Goal: Transaction & Acquisition: Purchase product/service

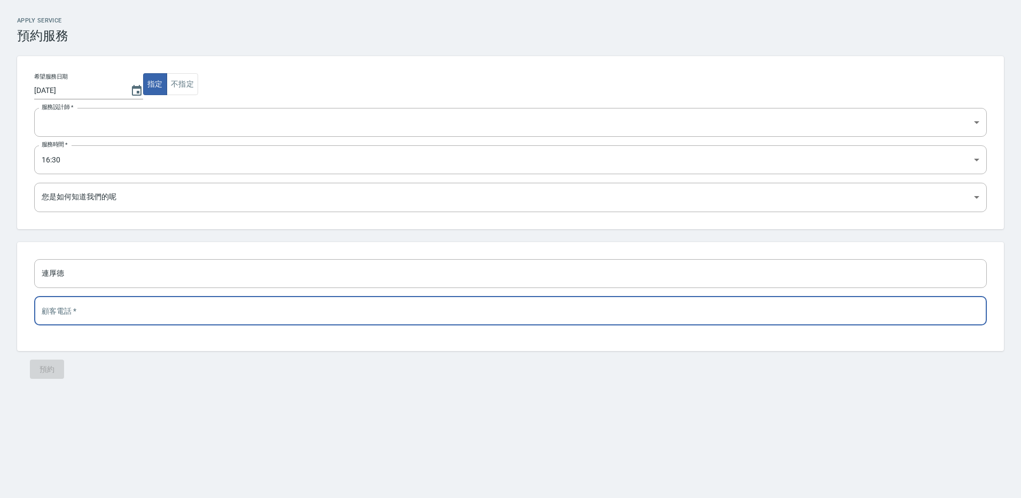
select select "[DATE]-b873-4134-a1a7-3e8b8142e086"
select select "1757579400000"
click at [248, 77] on div "希望服務日期 2025/09/11 指定 不指定 服務設計師   * 不指定 Patty Mandy FiFi Vicky Dora Vna Ning Eri…" at bounding box center [510, 142] width 987 height 173
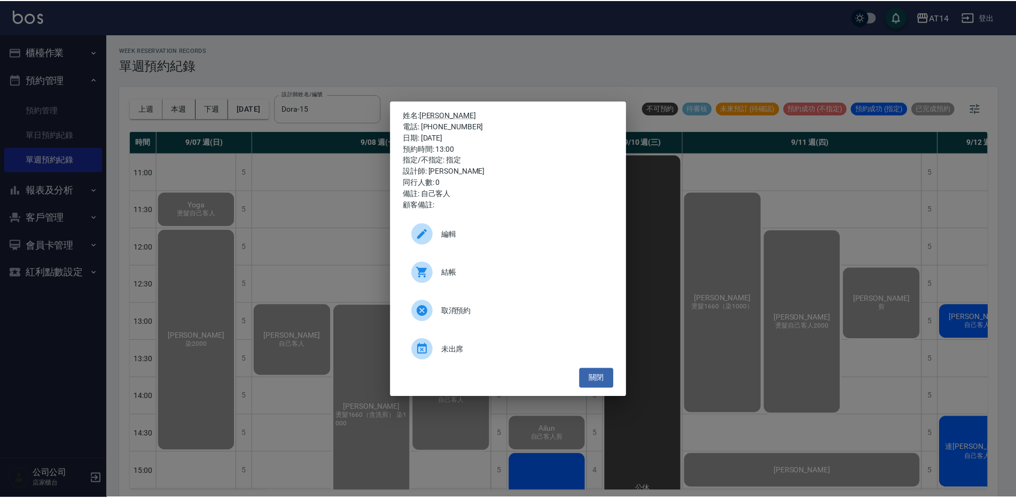
scroll to position [0, 131]
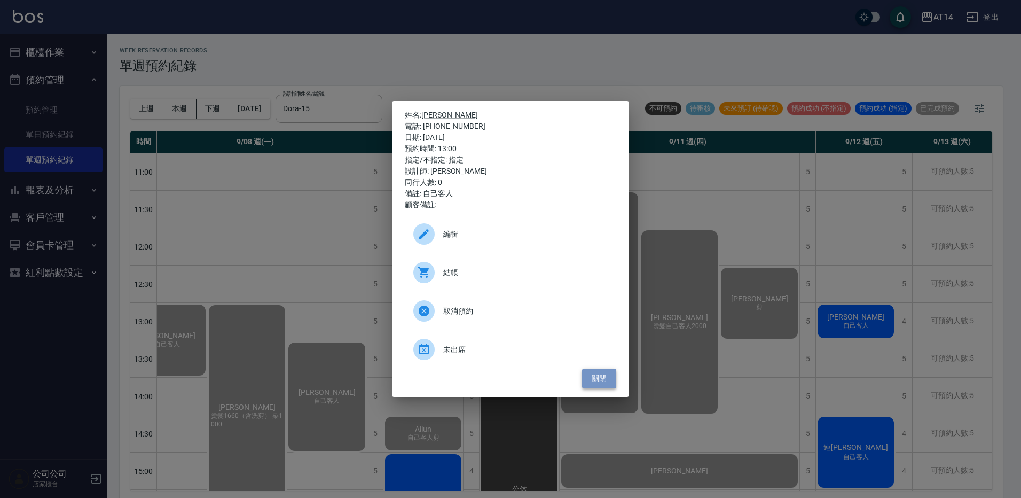
click at [594, 381] on button "關閉" at bounding box center [599, 378] width 34 height 20
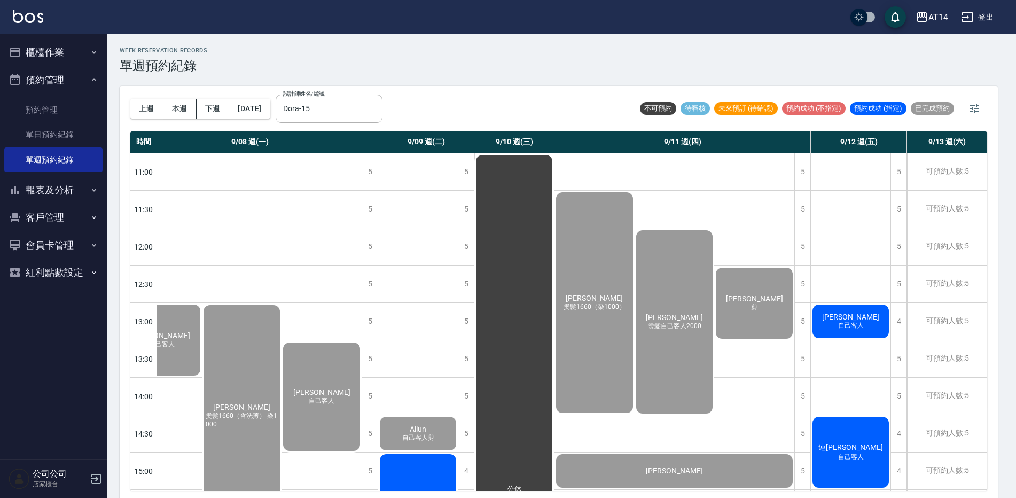
scroll to position [0, 126]
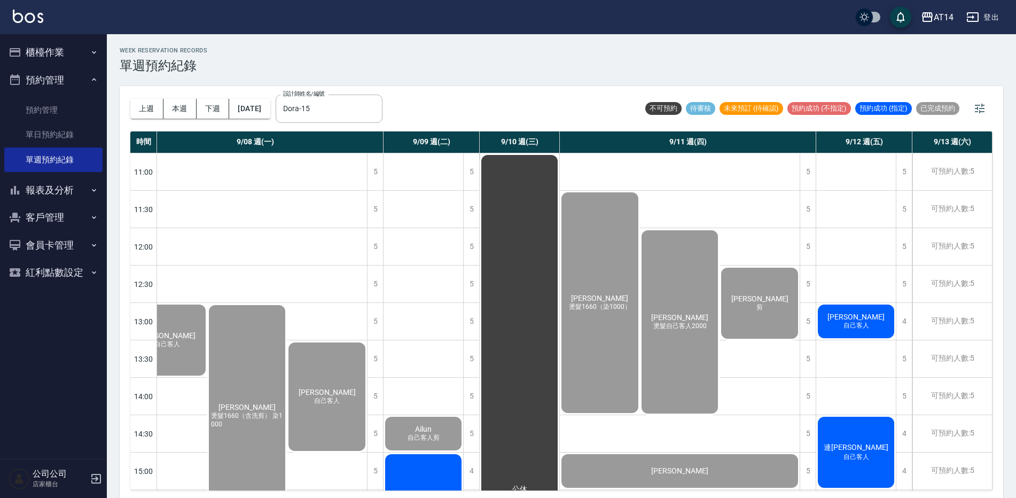
click at [46, 54] on button "櫃檯作業" at bounding box center [53, 52] width 98 height 28
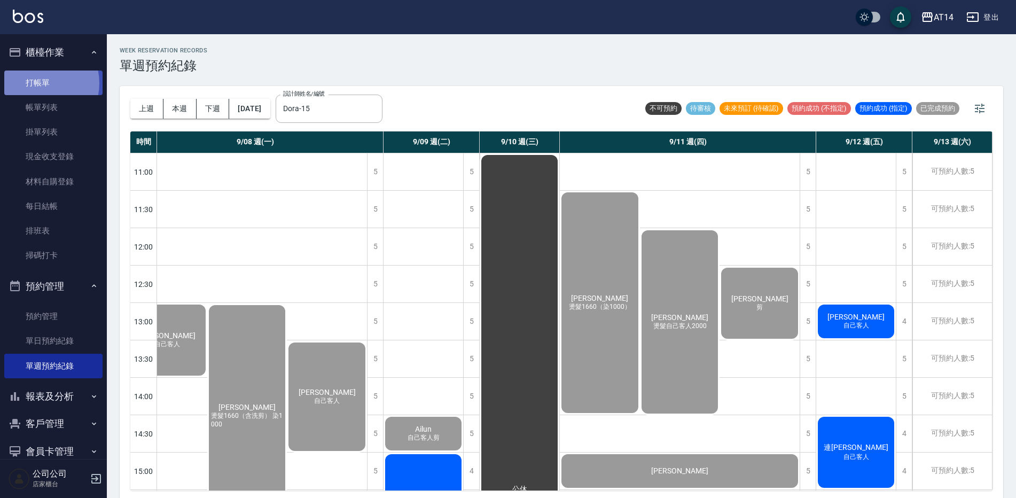
click at [36, 83] on link "打帳單" at bounding box center [53, 82] width 98 height 25
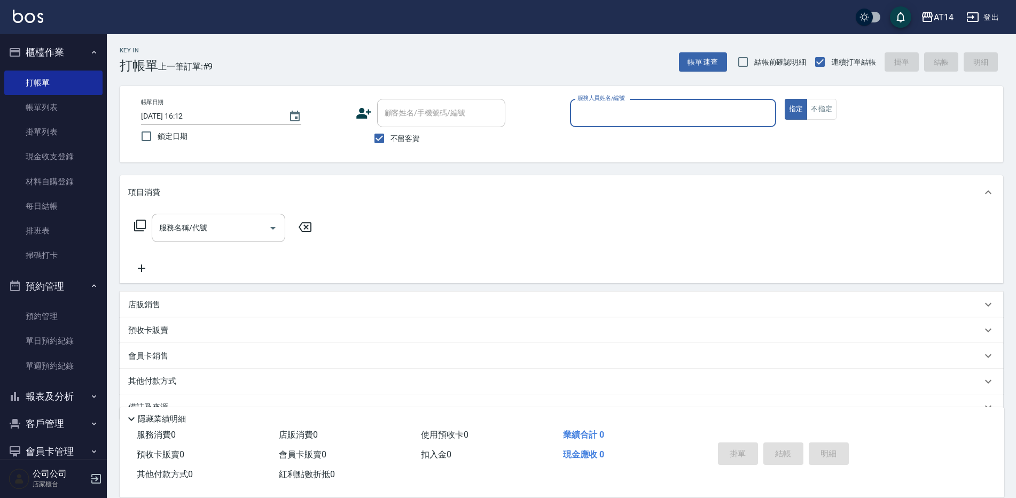
click at [622, 116] on input "服務人員姓名/編號" at bounding box center [672, 113] width 196 height 19
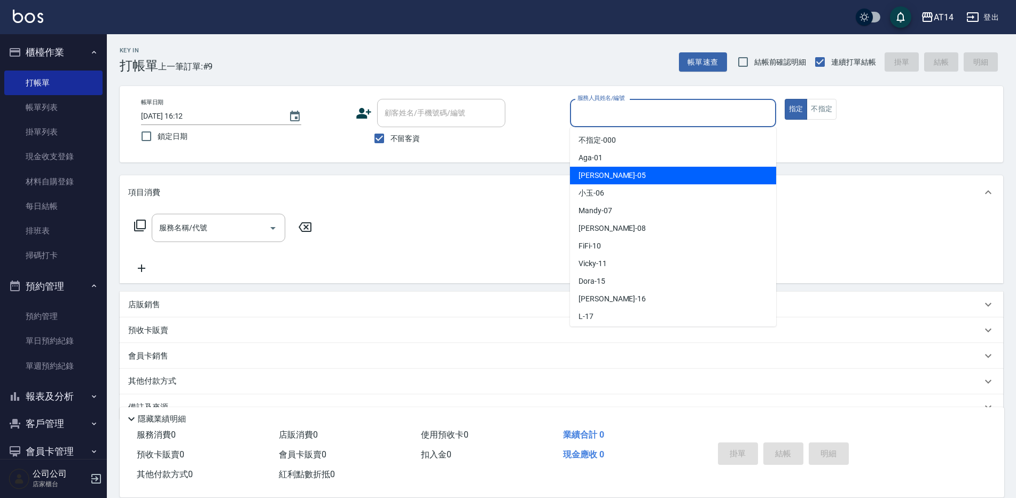
click at [603, 179] on span "Patty -05" at bounding box center [611, 175] width 67 height 11
type input "Patty-05"
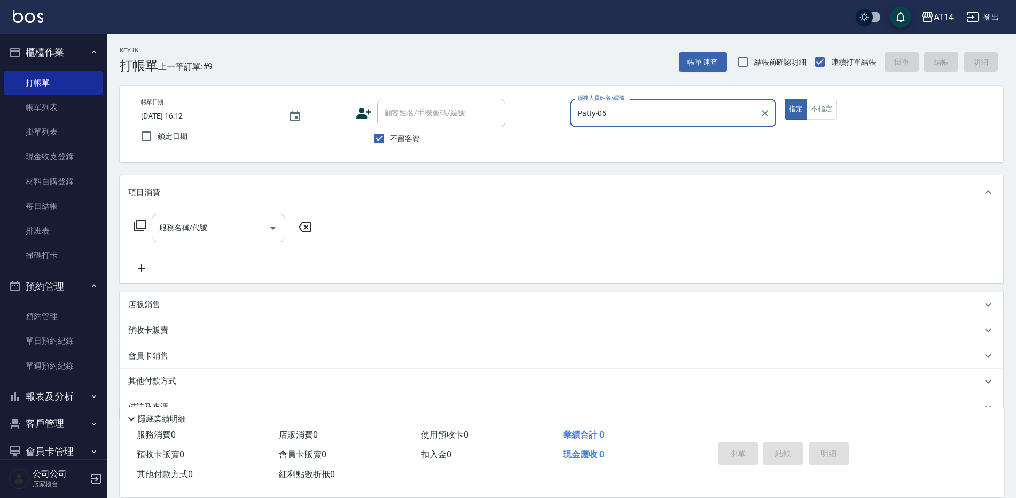
click at [211, 224] on input "服務名稱/代號" at bounding box center [210, 227] width 108 height 19
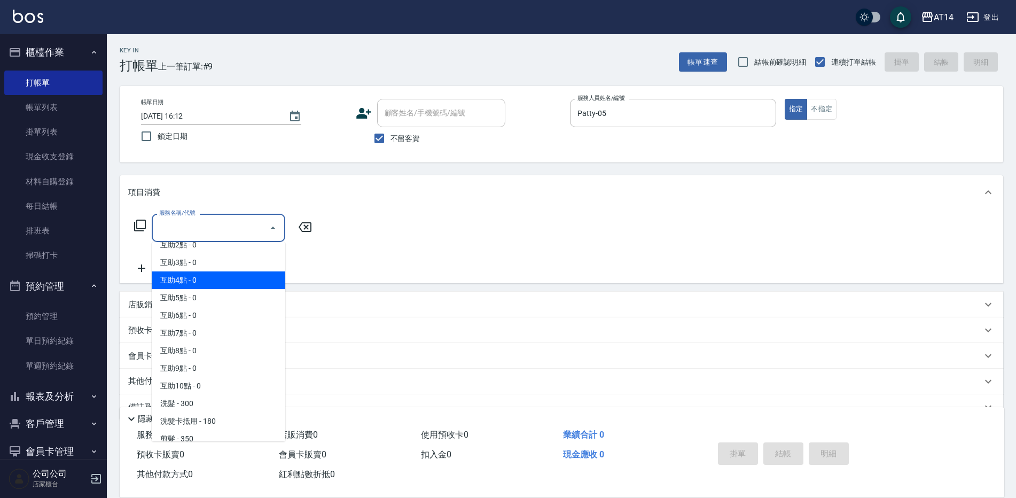
scroll to position [53, 0]
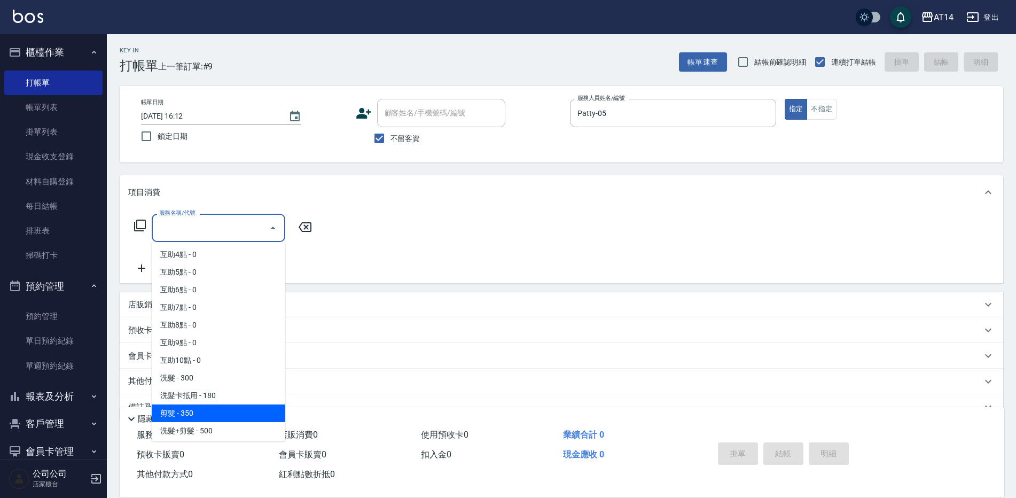
click at [215, 407] on span "剪髮 - 350" at bounding box center [218, 413] width 133 height 18
type input "剪髮(021)"
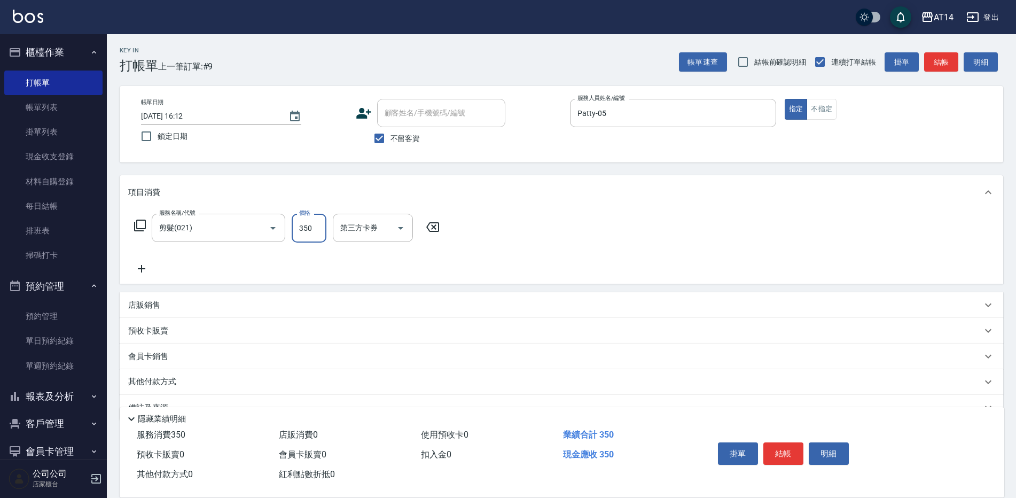
click at [308, 227] on input "350" at bounding box center [309, 228] width 35 height 29
type input "450"
click at [781, 446] on button "結帳" at bounding box center [783, 453] width 40 height 22
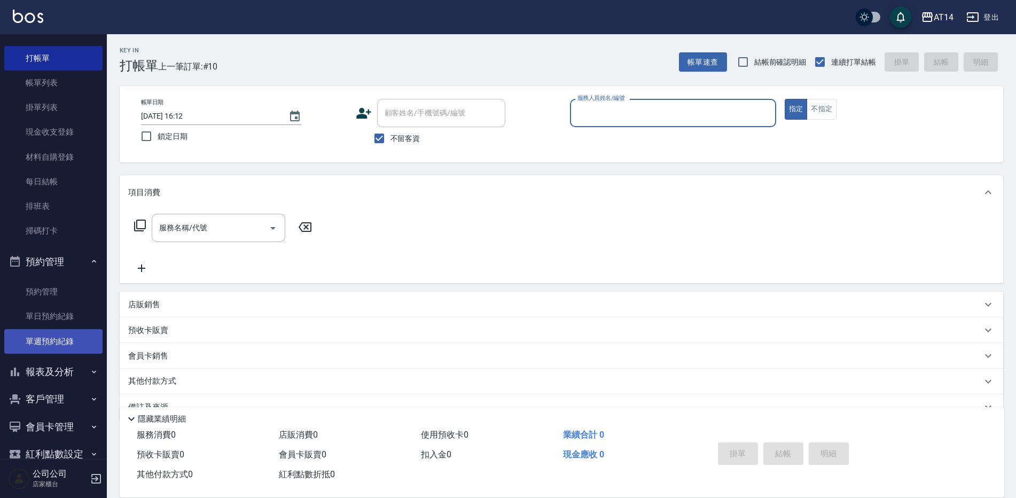
scroll to position [46, 0]
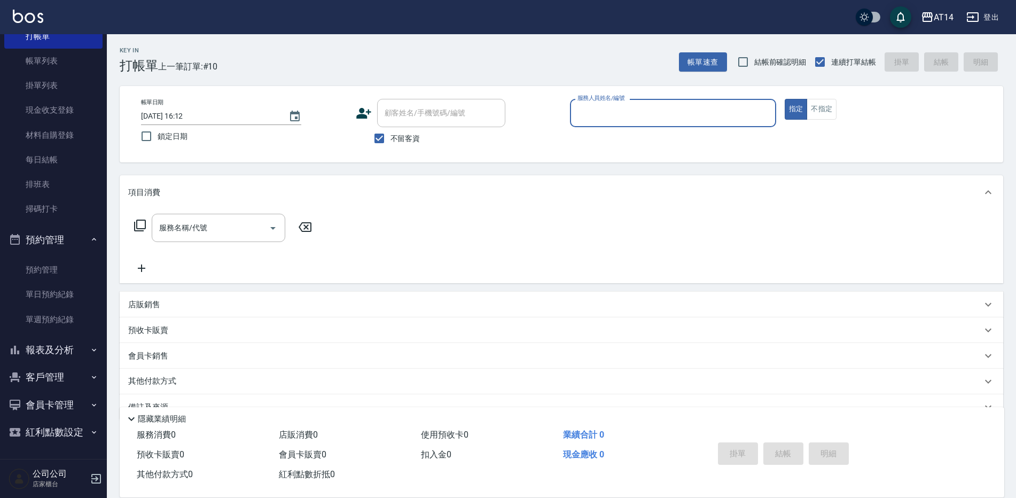
click at [69, 353] on button "報表及分析" at bounding box center [53, 350] width 98 height 28
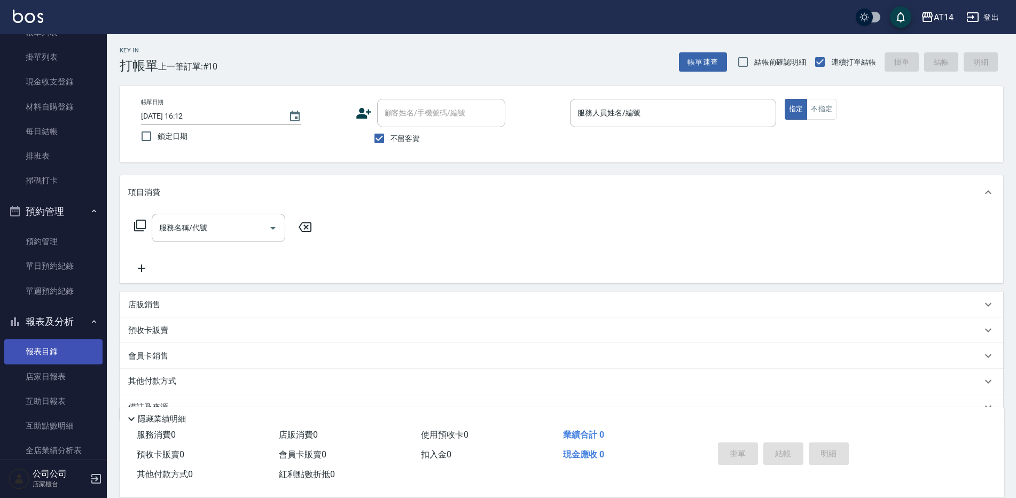
scroll to position [100, 0]
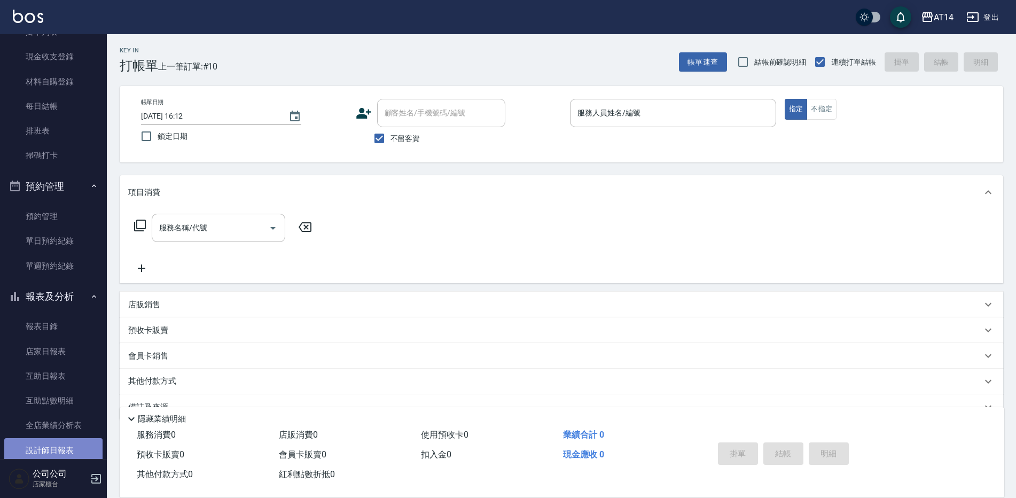
click at [62, 447] on link "設計師日報表" at bounding box center [53, 450] width 98 height 25
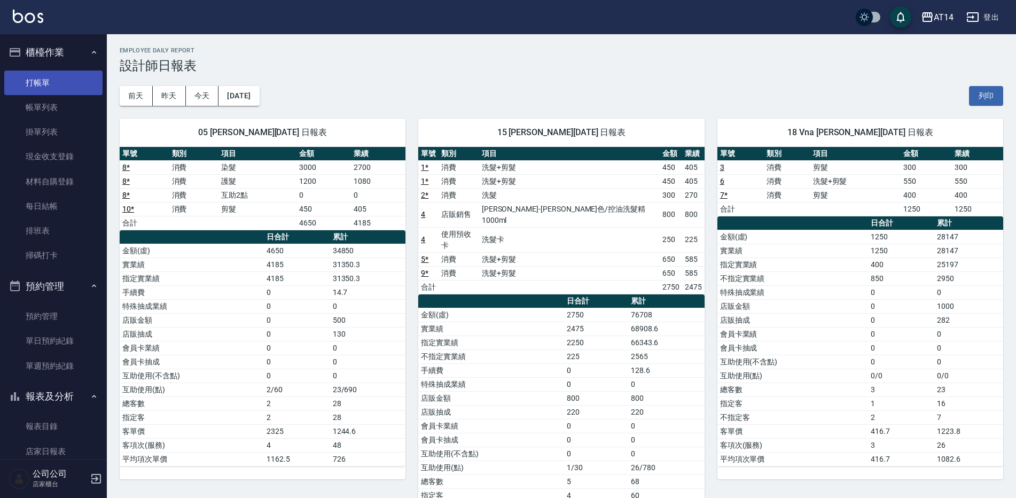
click at [65, 78] on link "打帳單" at bounding box center [53, 82] width 98 height 25
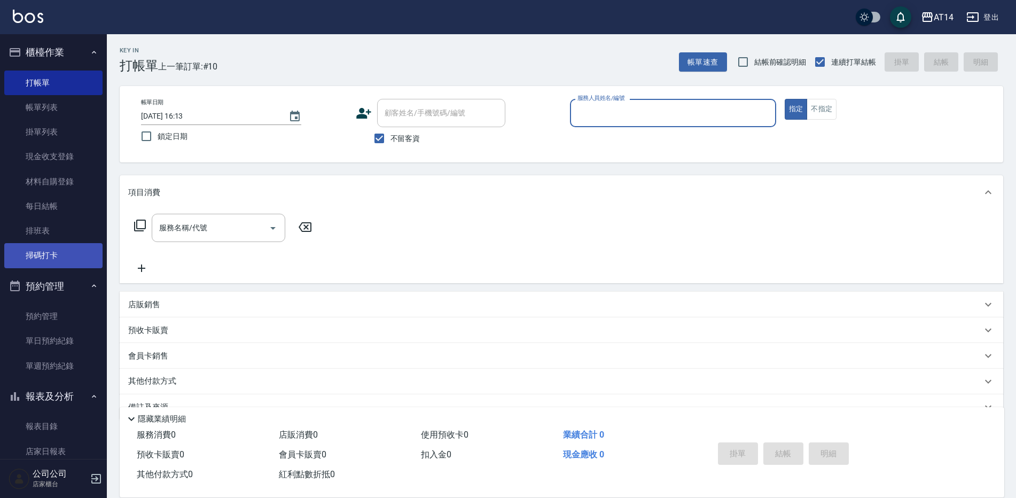
click at [58, 257] on link "掃碼打卡" at bounding box center [53, 255] width 98 height 25
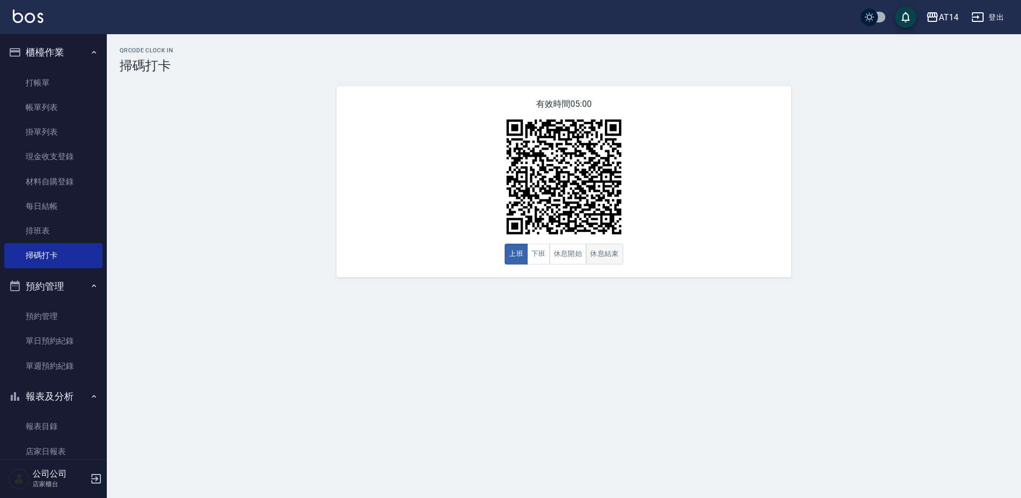
click at [604, 264] on button "休息結束" at bounding box center [604, 253] width 37 height 21
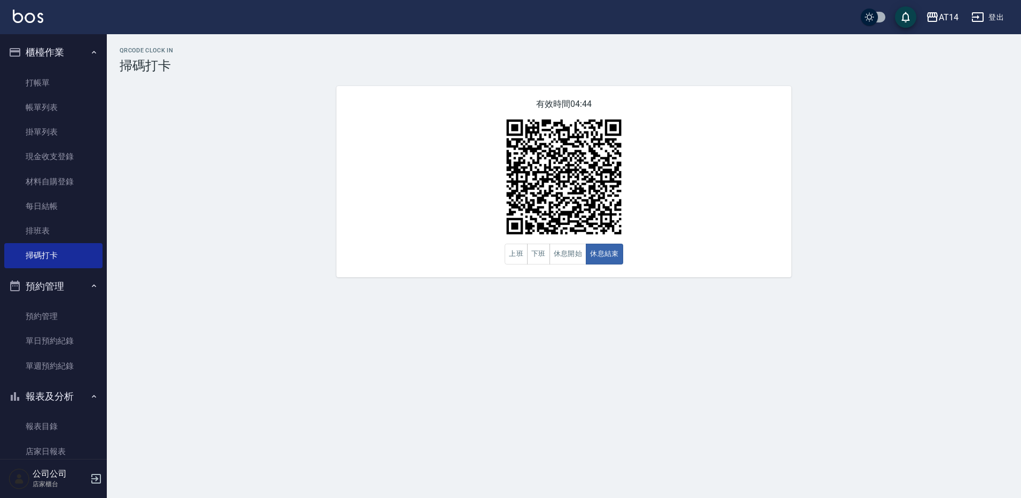
click at [267, 114] on div "QRcode Clock In 掃碼打卡 有效時間 04:44 上班 下班 休息開始 休息結束" at bounding box center [564, 162] width 914 height 230
click at [67, 77] on link "打帳單" at bounding box center [53, 82] width 98 height 25
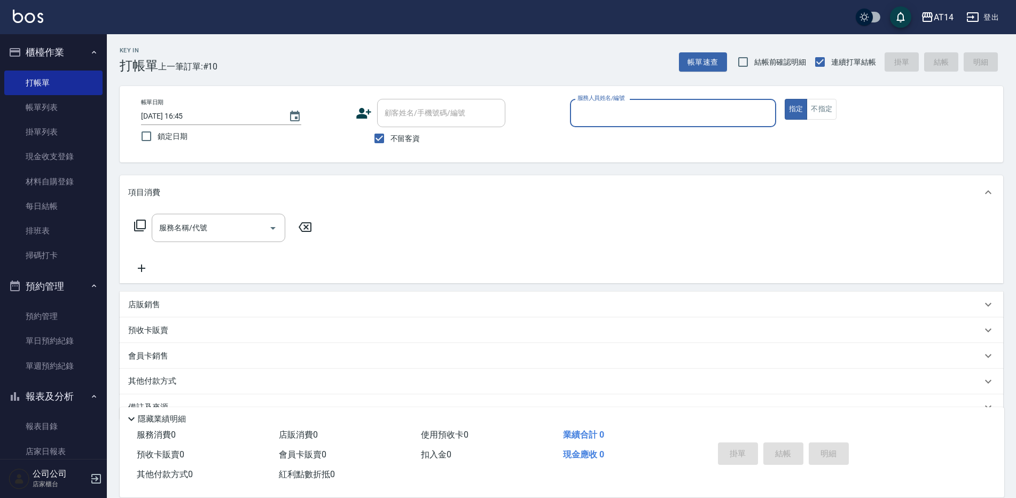
click at [620, 116] on input "服務人員姓名/編號" at bounding box center [672, 113] width 196 height 19
click at [72, 376] on link "單週預約紀錄" at bounding box center [53, 365] width 98 height 25
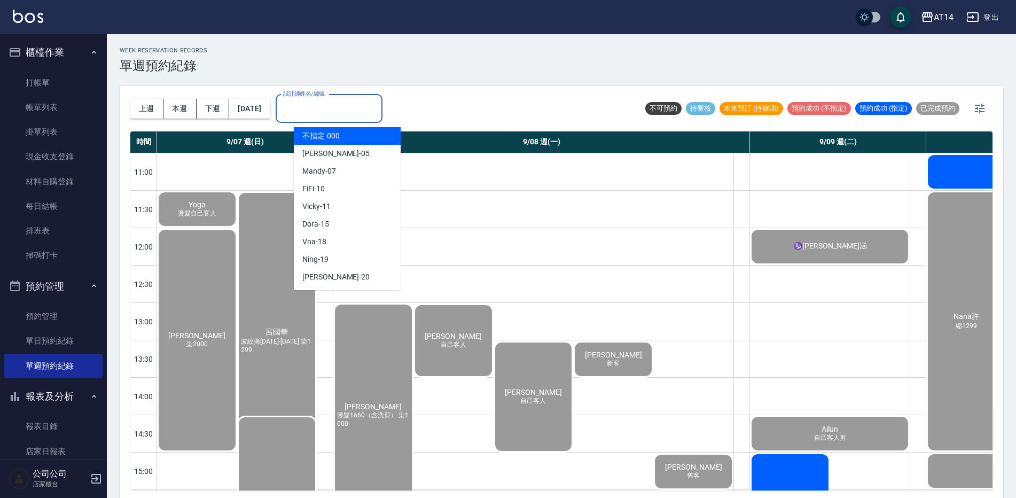
click at [357, 105] on input "設計師姓名/編號" at bounding box center [328, 108] width 97 height 19
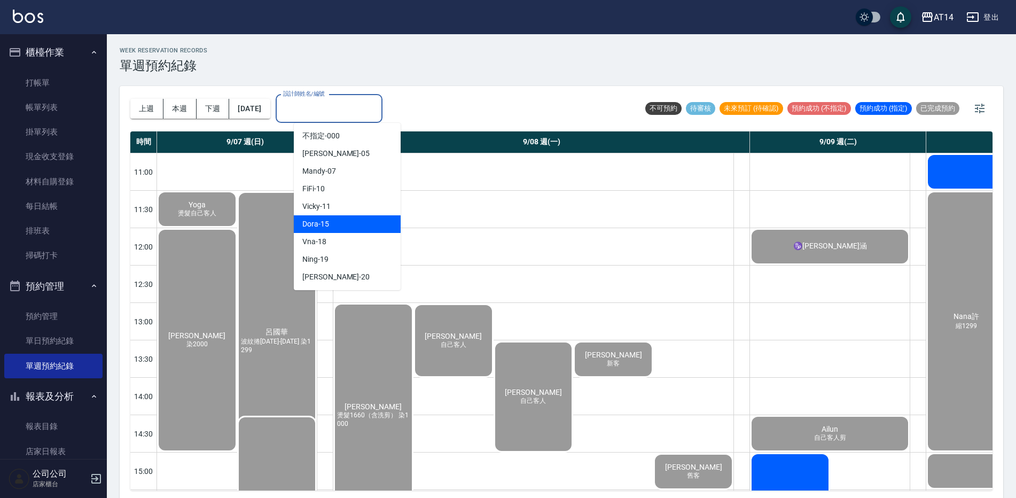
click at [370, 221] on div "Dora -15" at bounding box center [347, 224] width 107 height 18
type input "Dora-15"
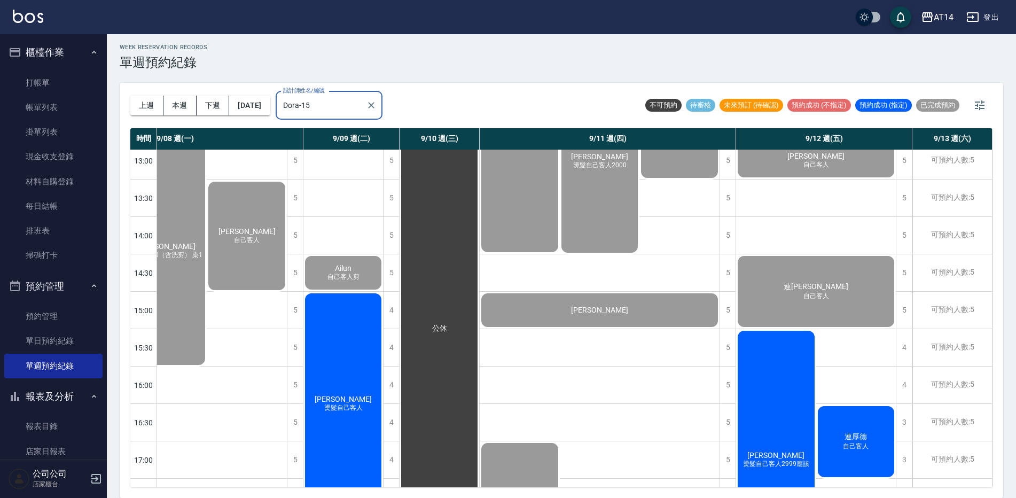
scroll to position [160, 211]
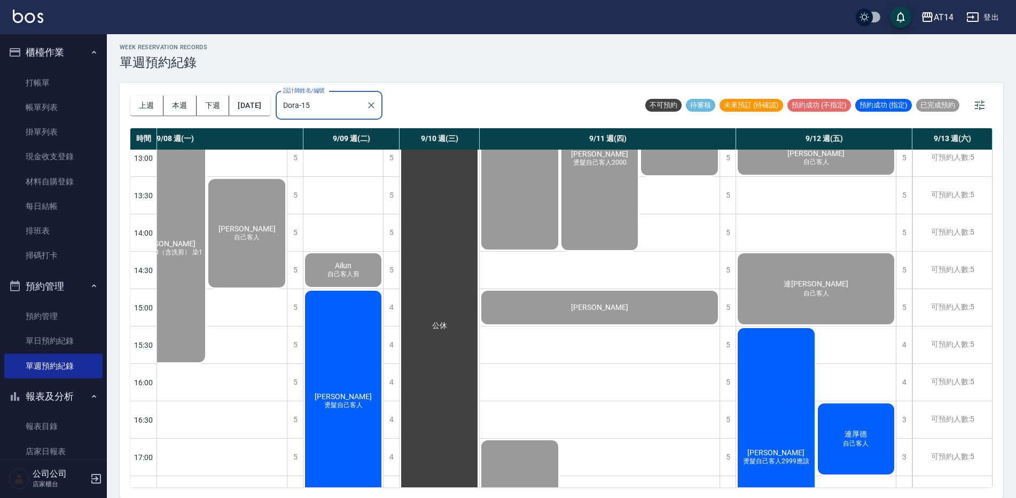
click at [847, 420] on div "連厚德 自己客人" at bounding box center [856, 439] width 80 height 74
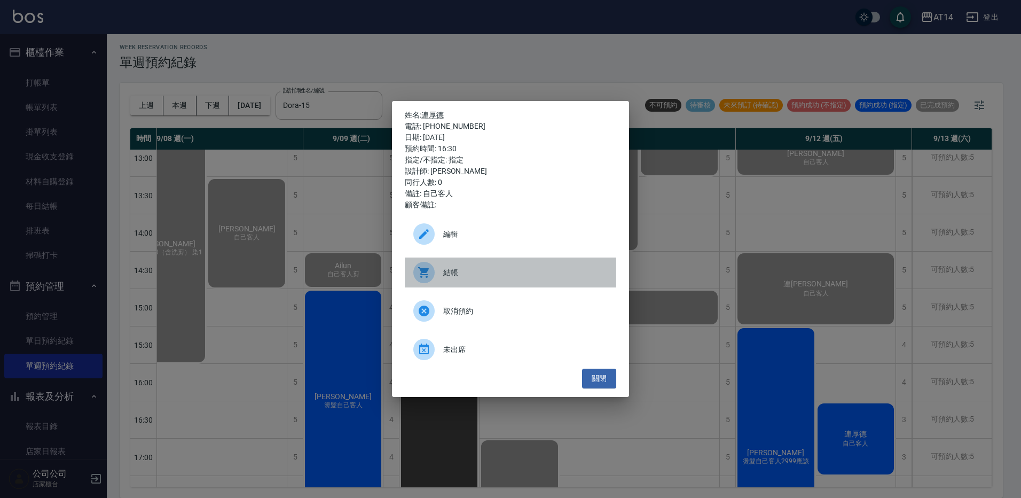
click at [539, 274] on span "結帳" at bounding box center [525, 272] width 164 height 11
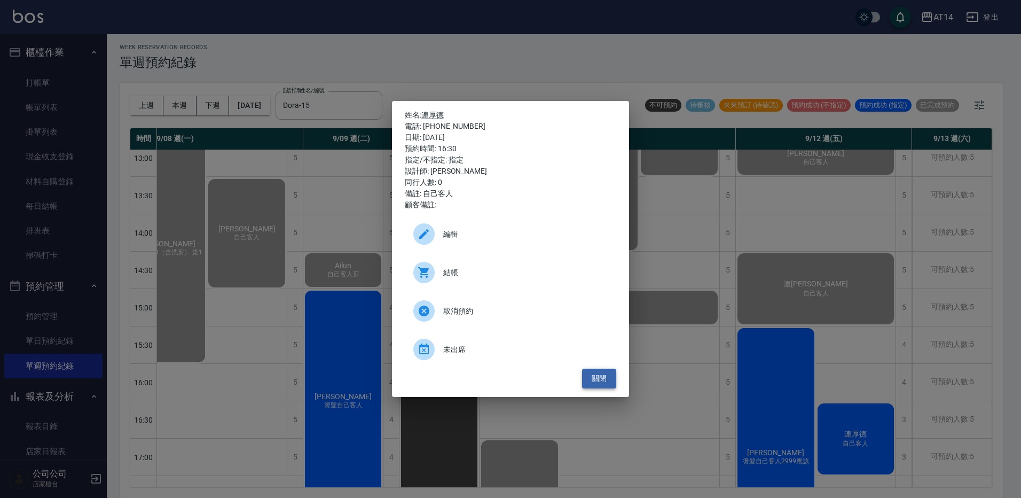
click at [599, 384] on button "關閉" at bounding box center [599, 378] width 34 height 20
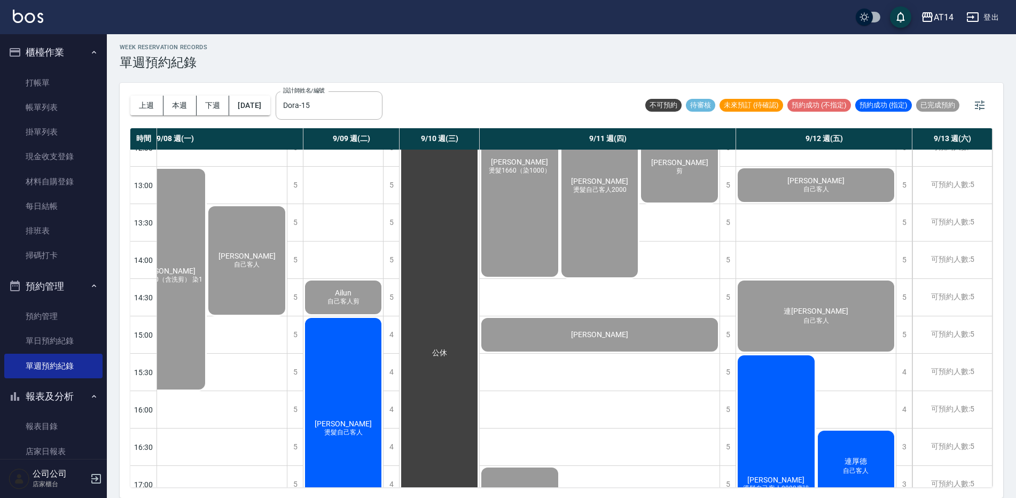
scroll to position [107, 206]
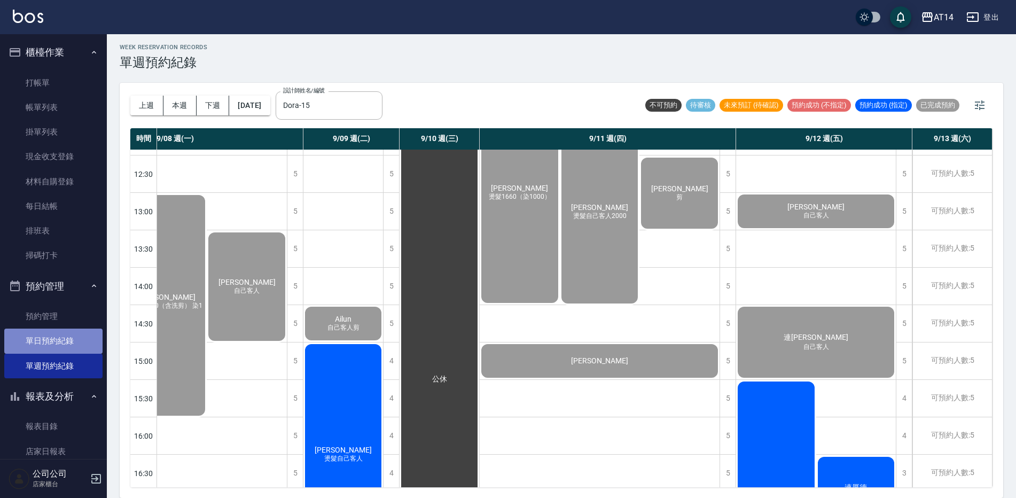
click at [59, 347] on link "單日預約紀錄" at bounding box center [53, 340] width 98 height 25
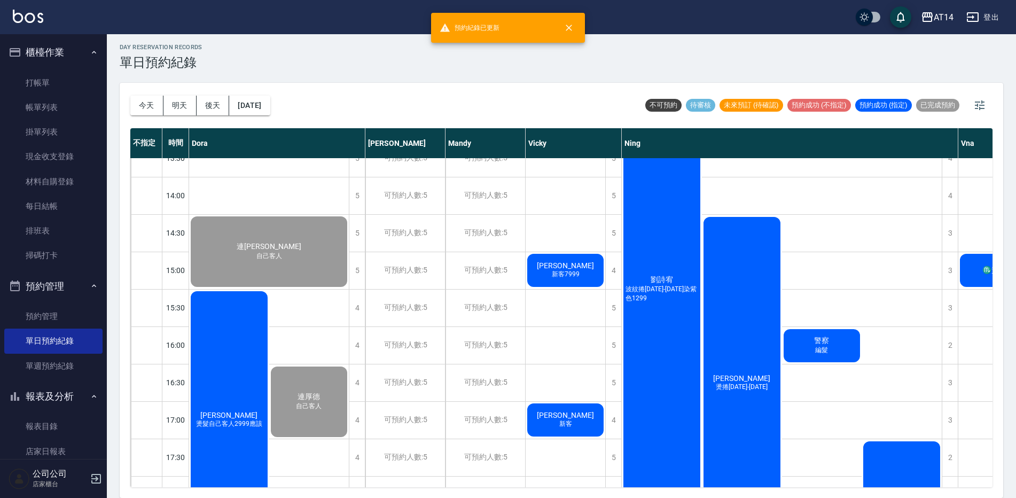
scroll to position [214, 0]
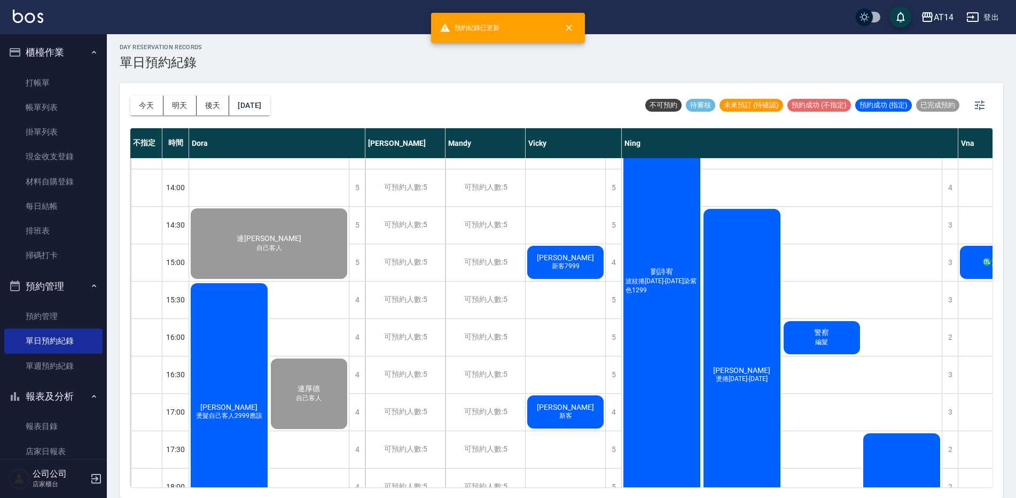
click at [828, 340] on span "編髮" at bounding box center [821, 341] width 17 height 9
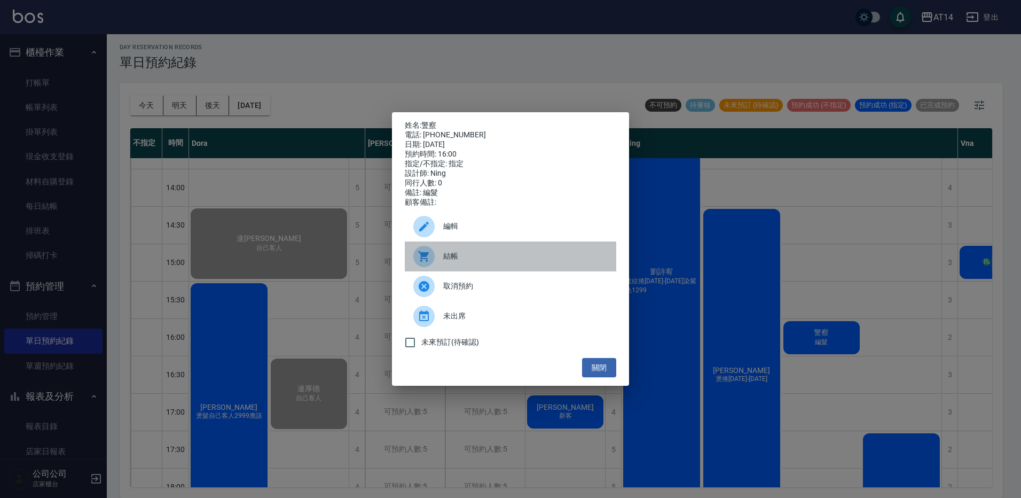
click at [511, 262] on span "結帳" at bounding box center [525, 255] width 164 height 11
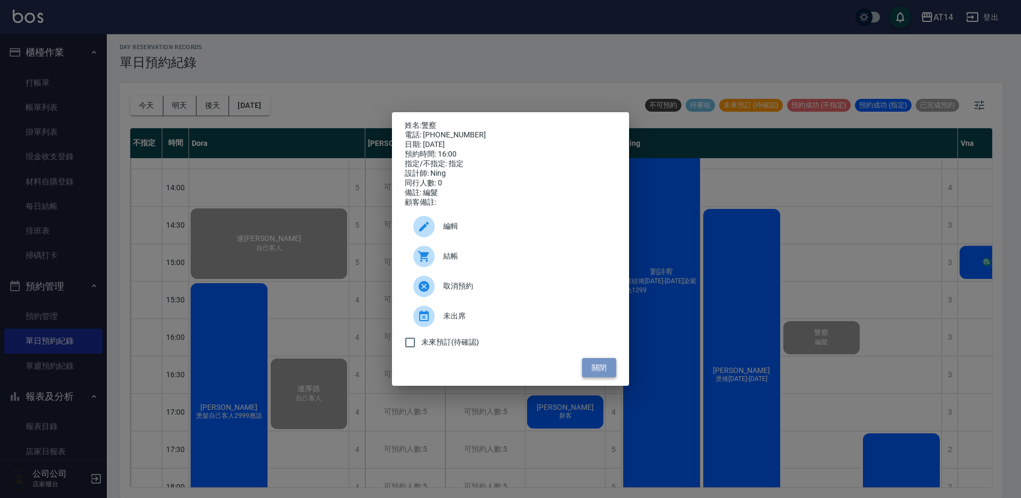
click at [604, 367] on button "關閉" at bounding box center [599, 368] width 34 height 20
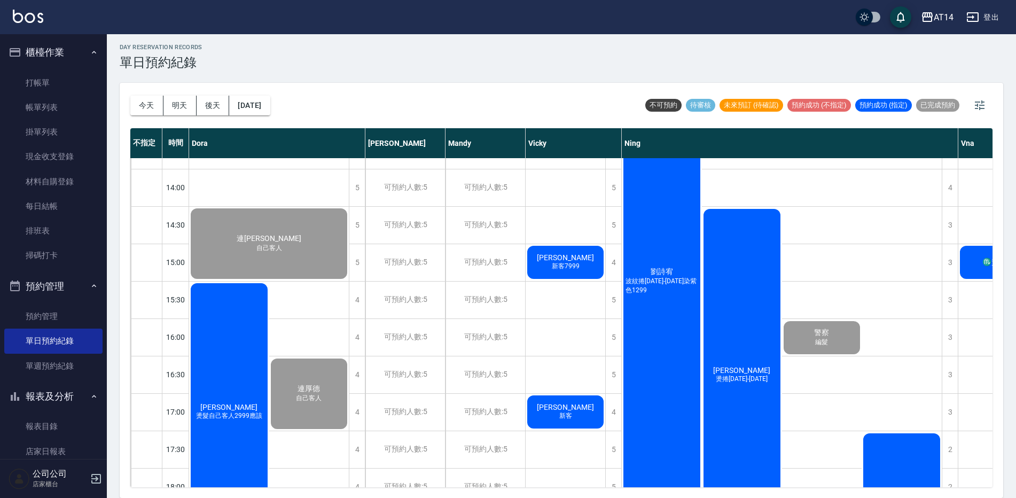
click at [651, 340] on div "劉詩宥 波紋捲1299-1899染紫色1299" at bounding box center [661, 280] width 80 height 447
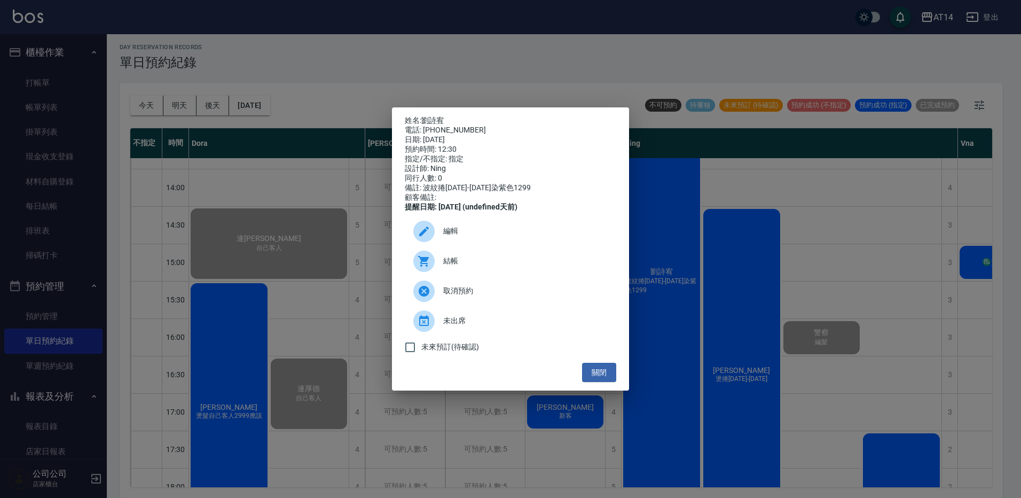
click at [478, 259] on div "結帳" at bounding box center [510, 261] width 211 height 30
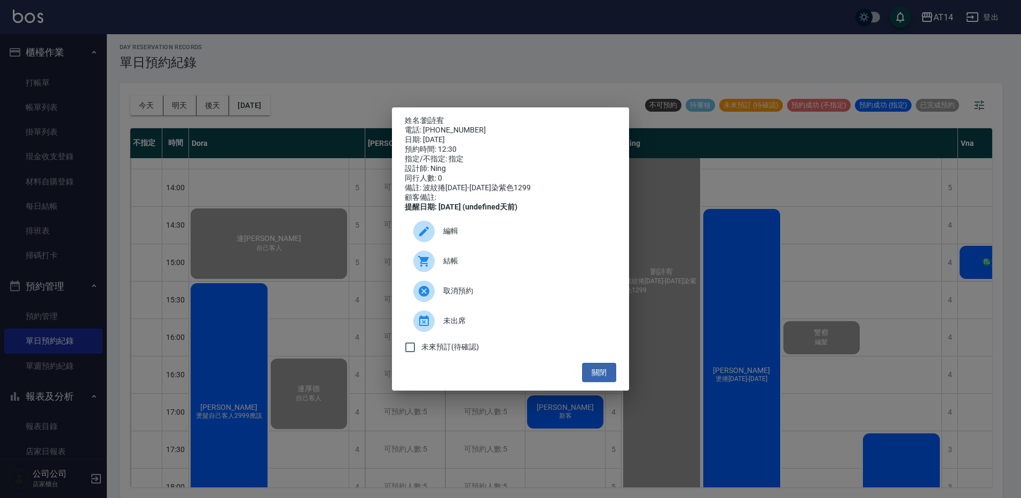
click at [588, 363] on ul "編輯 結帳 取消預約 未出席 未來預訂(待確認)" at bounding box center [510, 287] width 211 height 151
click at [592, 372] on button "關閉" at bounding box center [599, 373] width 34 height 20
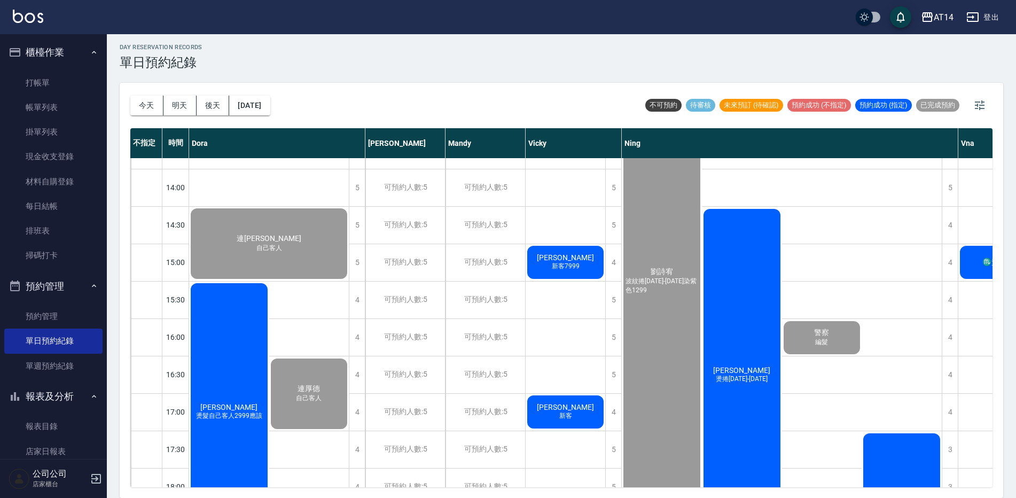
click at [737, 372] on span "[PERSON_NAME]" at bounding box center [741, 370] width 61 height 9
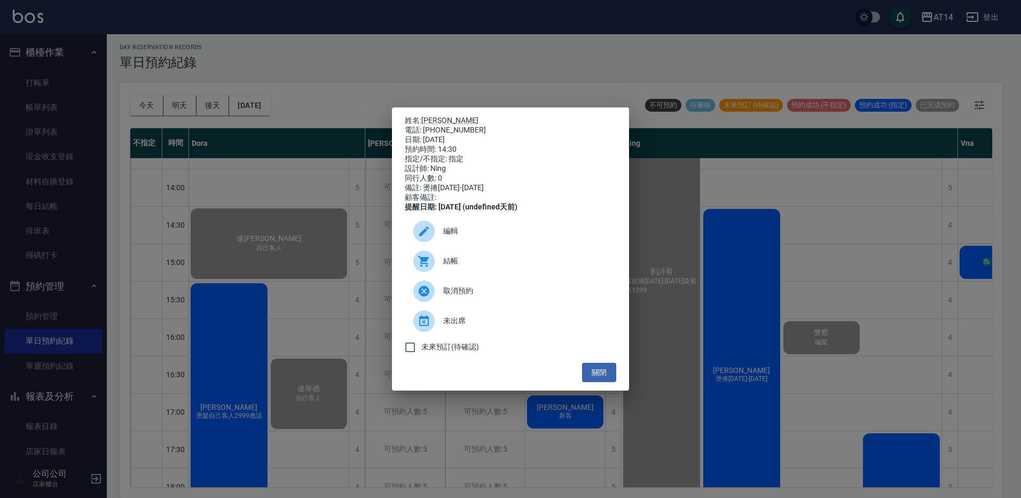
click at [514, 263] on span "結帳" at bounding box center [525, 260] width 164 height 11
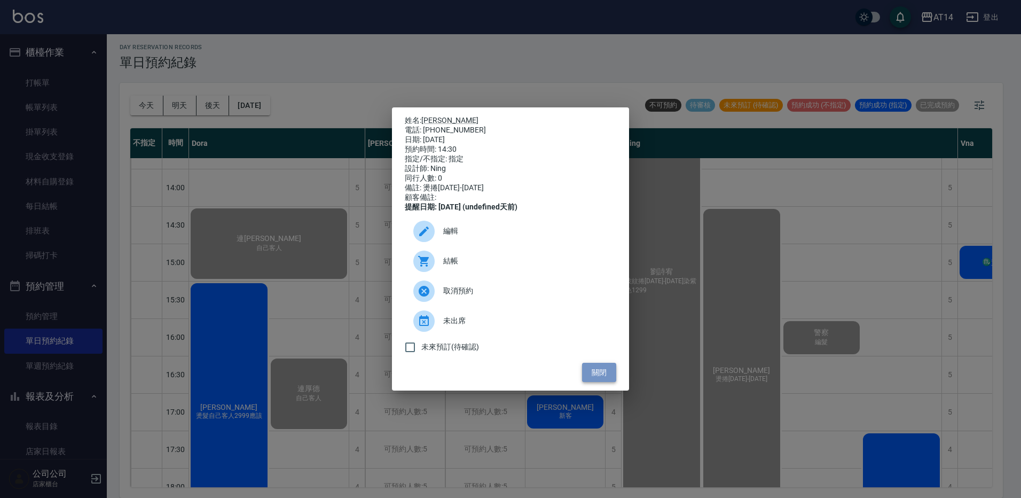
click at [594, 370] on button "關閉" at bounding box center [599, 373] width 34 height 20
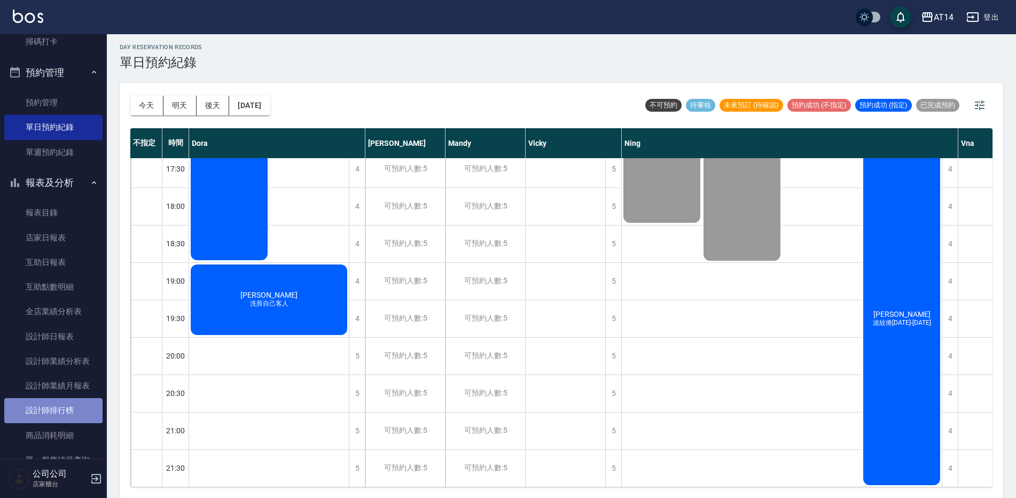
click at [76, 411] on link "設計師排行榜" at bounding box center [53, 410] width 98 height 25
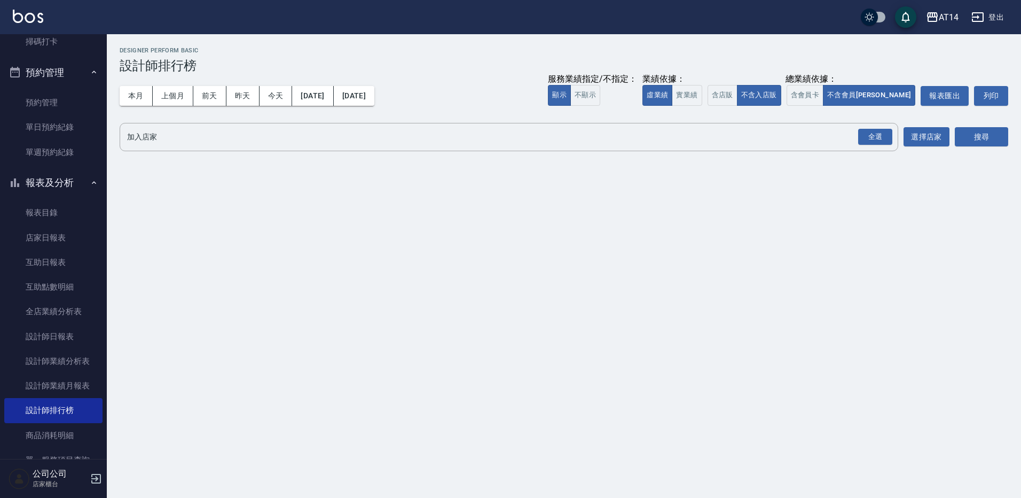
click at [138, 84] on div "本月 上個月 前天 昨天 今天 2025/09/01 2025/09/12 服務業績指定/不指定： 顯示 不顯示 業績依據： 虛業績 實業績 總業績依據： 含…" at bounding box center [564, 95] width 888 height 45
click at [137, 94] on button "本月" at bounding box center [136, 96] width 33 height 20
click at [880, 129] on div "全選" at bounding box center [875, 137] width 34 height 17
click at [987, 128] on button "搜尋" at bounding box center [981, 138] width 53 height 20
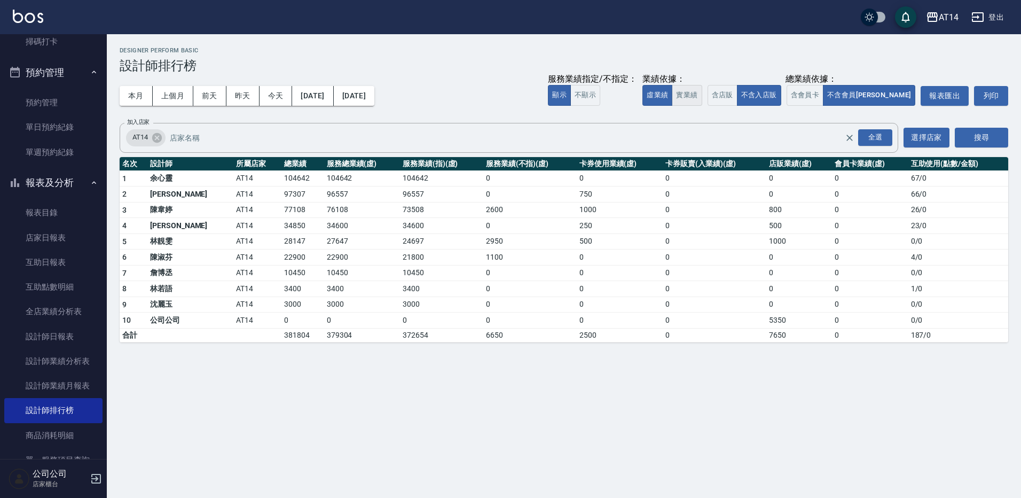
click at [702, 95] on button "實業績" at bounding box center [687, 95] width 30 height 21
click at [672, 93] on button "虛業績" at bounding box center [657, 95] width 30 height 21
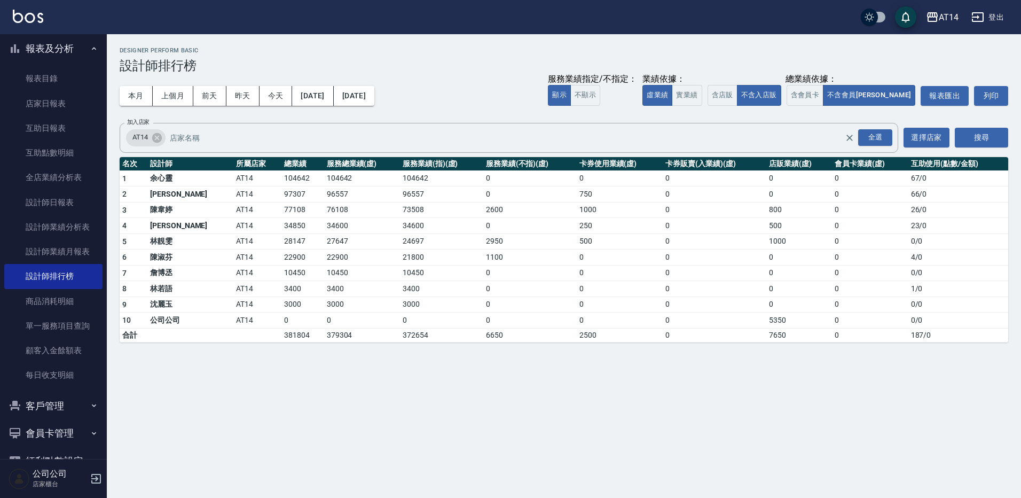
scroll to position [322, 0]
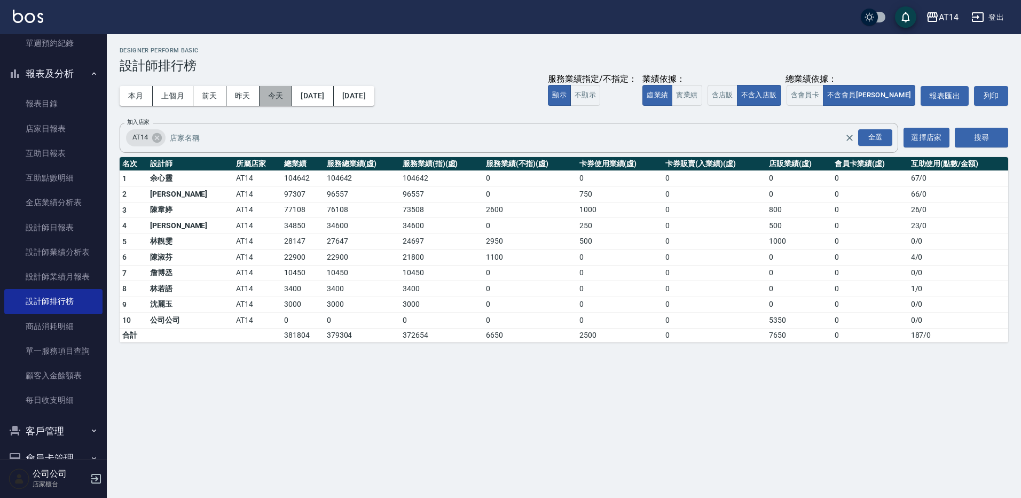
click at [277, 92] on button "今天" at bounding box center [275, 96] width 33 height 20
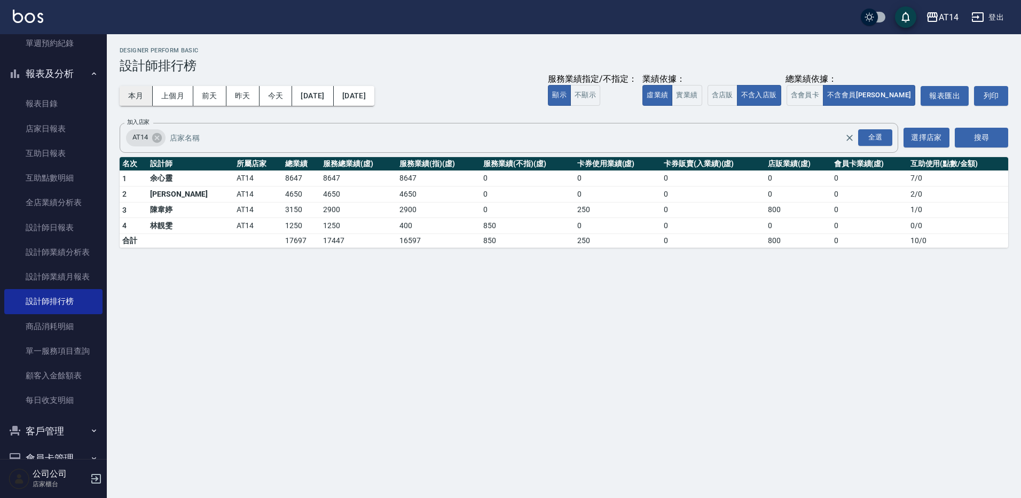
click at [141, 99] on button "本月" at bounding box center [136, 96] width 33 height 20
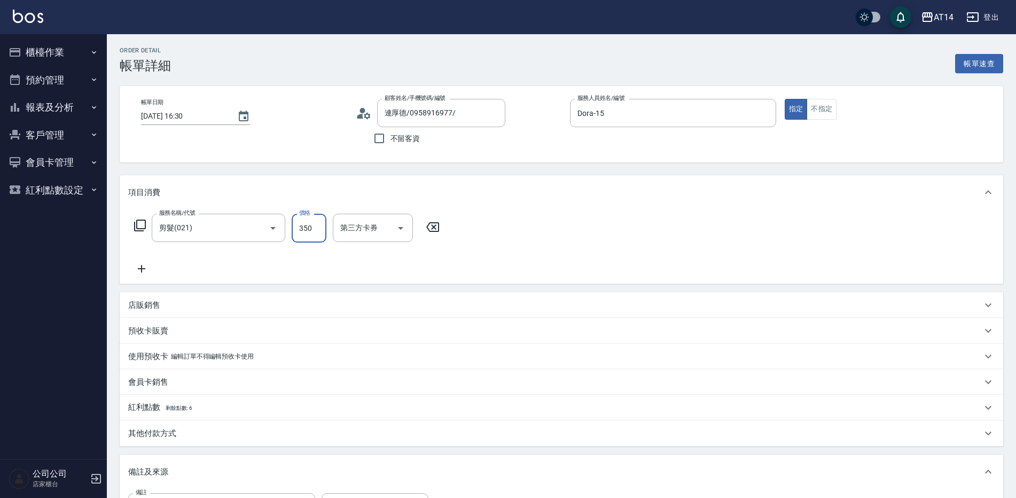
type input "4"
type input "0"
type input "400"
type input "1"
type input "400"
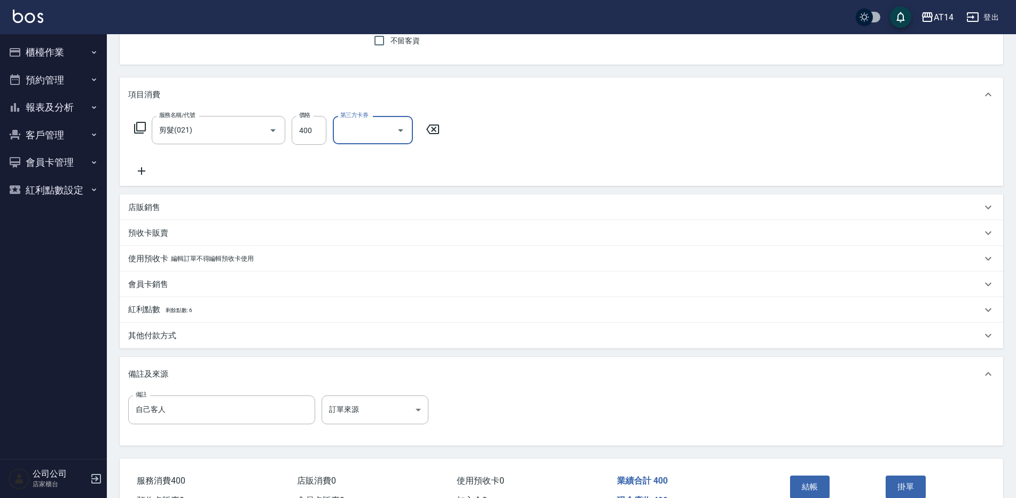
scroll to position [107, 0]
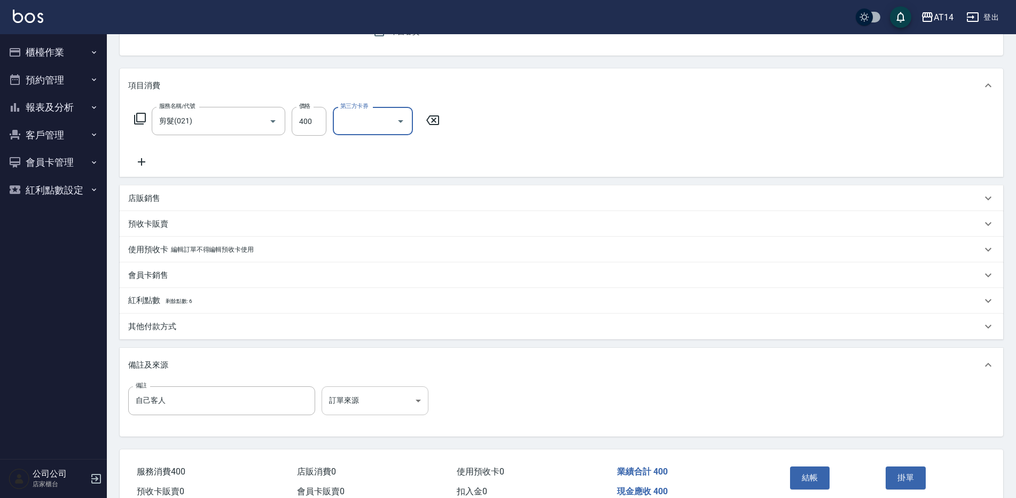
click at [342, 413] on body "AT14 登出 櫃檯作業 打帳單 帳單列表 掛單列表 現金收支登錄 材料自購登錄 每日結帳 排班表 掃碼打卡 預約管理 預約管理 單日預約紀錄 單週預約紀錄 …" at bounding box center [508, 220] width 1016 height 654
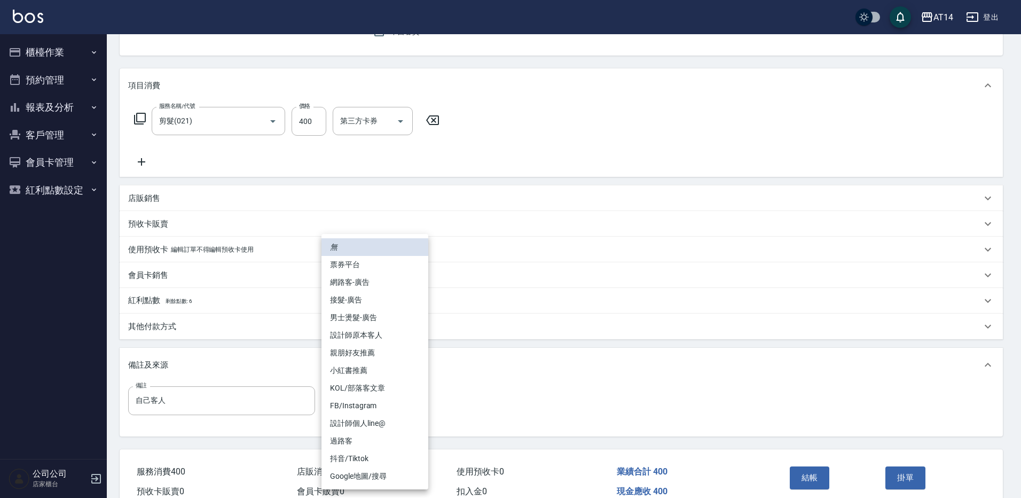
click at [363, 340] on li "設計師原本客人" at bounding box center [374, 335] width 107 height 18
type input "設計師原本客人"
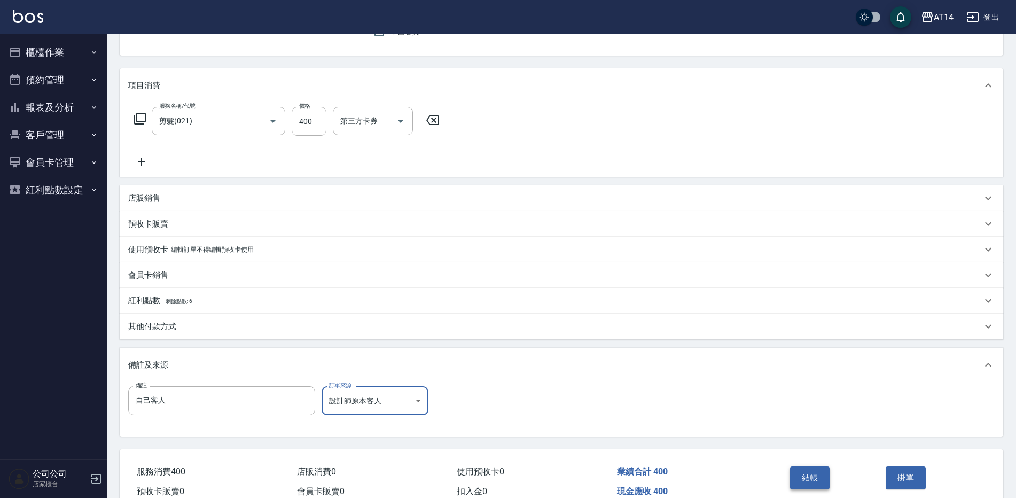
click at [816, 474] on button "結帳" at bounding box center [810, 477] width 40 height 22
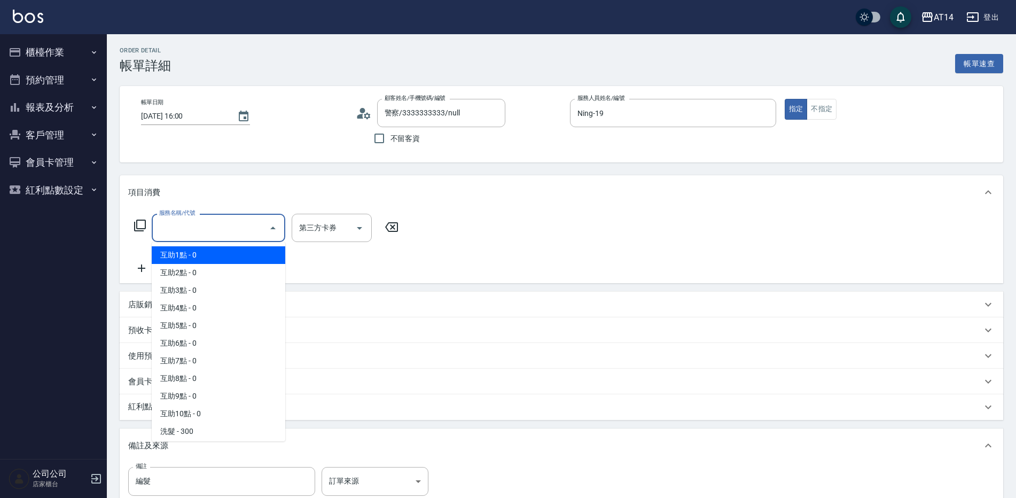
click at [197, 253] on span "互助1點 - 0" at bounding box center [218, 255] width 133 height 18
type input "互助1點(001)"
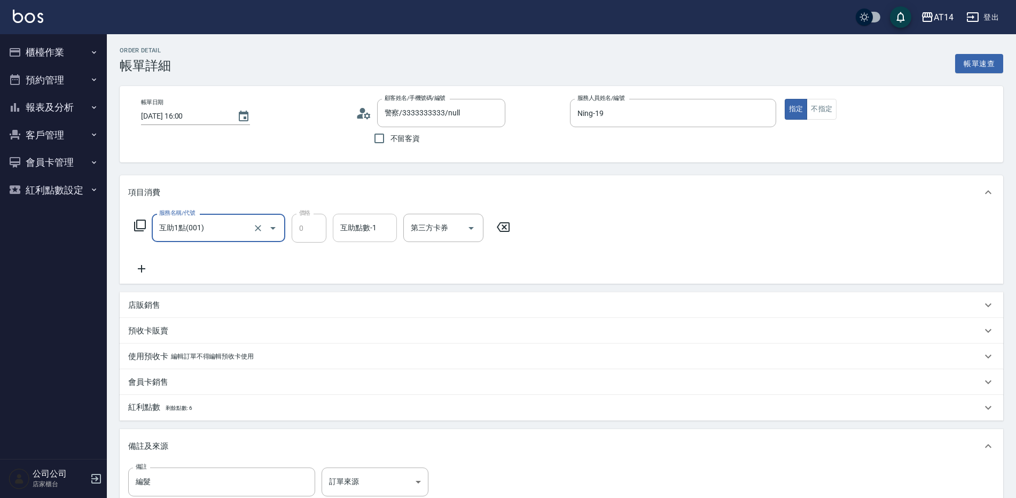
click at [333, 226] on div "互助點數-1" at bounding box center [365, 228] width 64 height 28
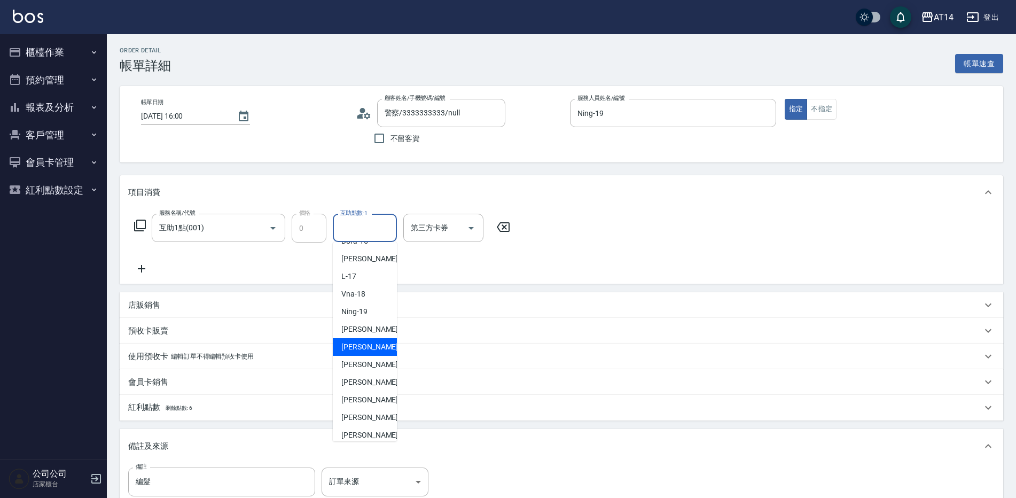
scroll to position [160, 0]
click at [378, 429] on div "蘇逸婕 -66" at bounding box center [365, 430] width 64 height 18
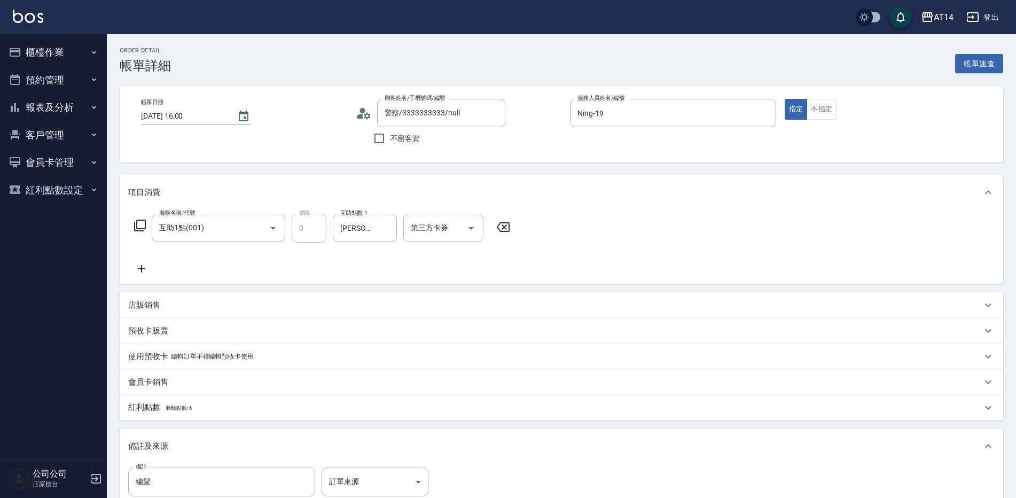
click at [378, 429] on div "備註及來源" at bounding box center [561, 446] width 883 height 34
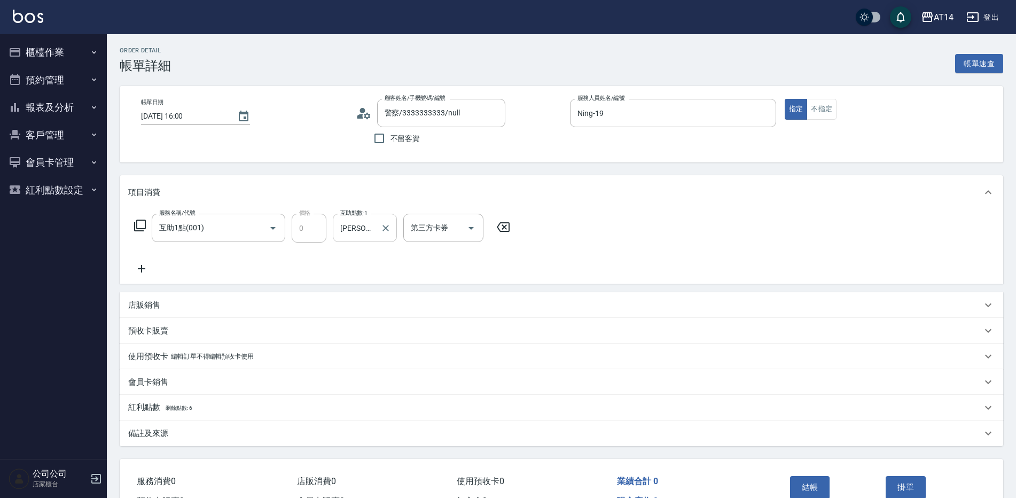
click at [368, 227] on input "蘇逸婕-66" at bounding box center [356, 227] width 38 height 19
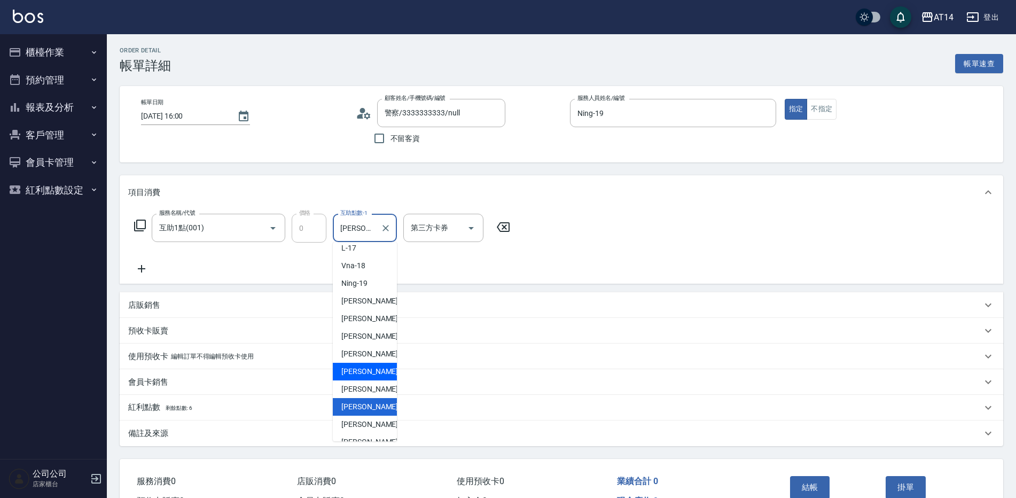
scroll to position [197, 0]
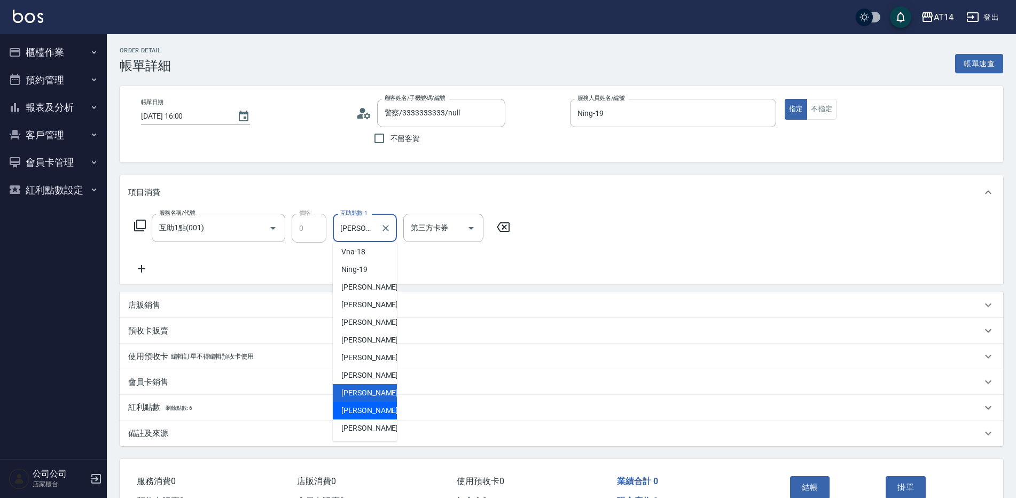
click at [374, 413] on span "趙苡晴 -67" at bounding box center [374, 410] width 67 height 11
type input "趙苡晴-67"
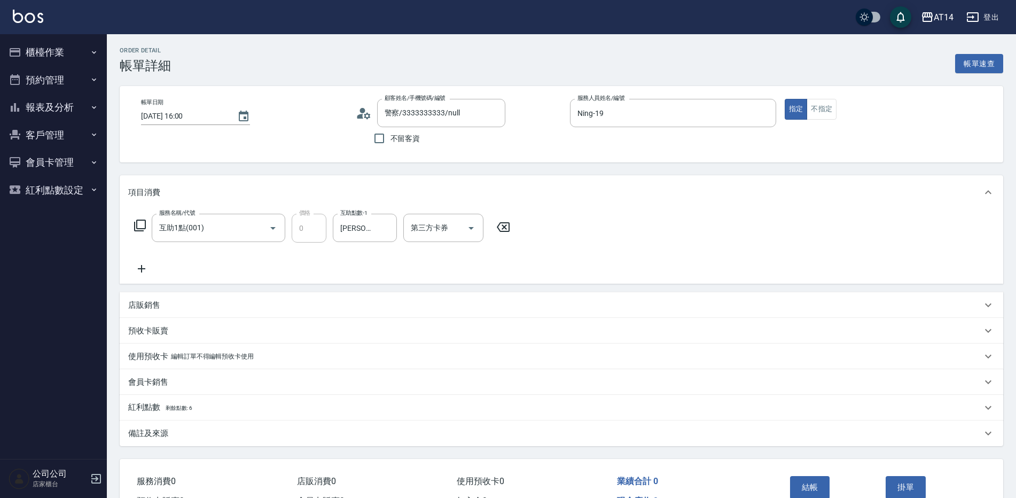
click at [140, 260] on div "服務名稱/代號 互助1點(001) 服務名稱/代號 價格 0 價格 互助點數-1 趙苡晴-67 互助點數-1 第三方卡券 第三方卡券" at bounding box center [322, 244] width 388 height 61
click at [132, 267] on icon at bounding box center [141, 268] width 27 height 13
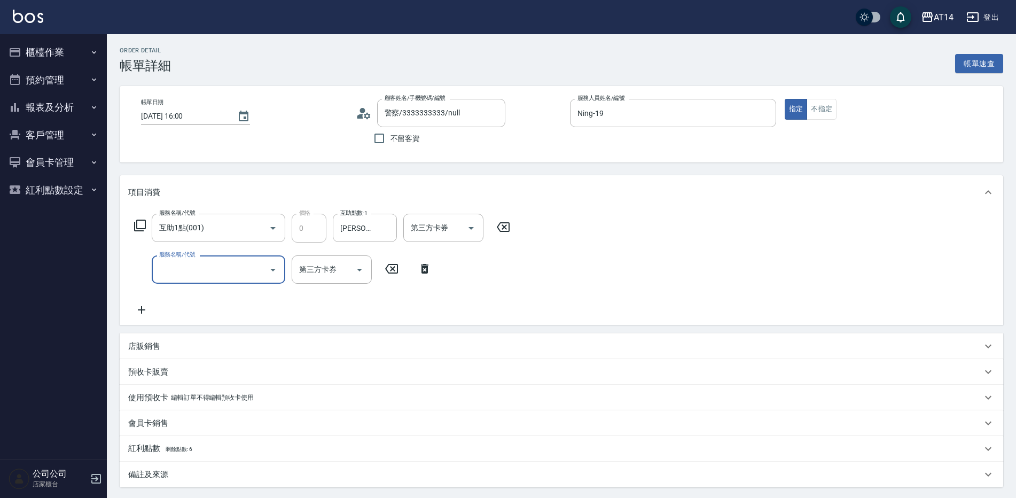
click at [179, 265] on input "服務名稱/代號" at bounding box center [210, 269] width 108 height 19
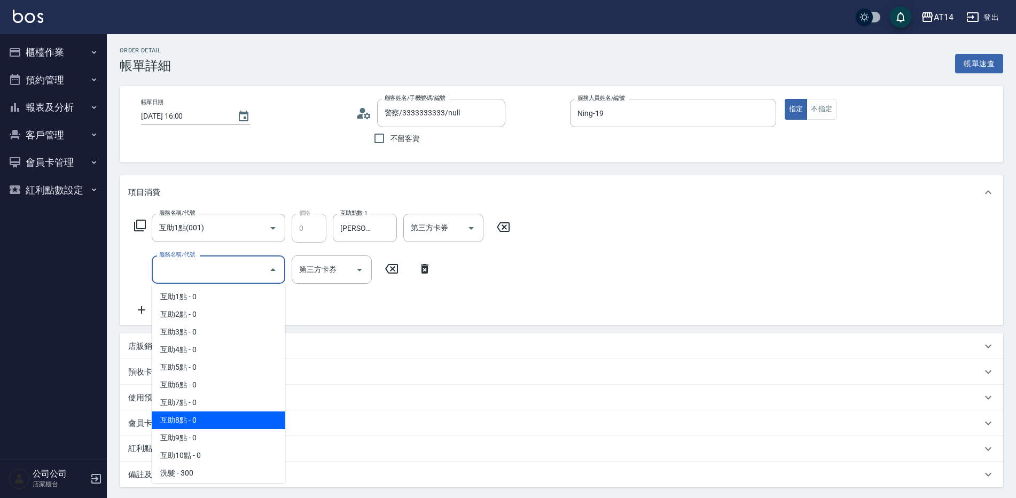
scroll to position [53, 0]
click at [234, 416] on span "洗髮 - 300" at bounding box center [218, 420] width 133 height 18
type input "1"
type input "洗髮(011)"
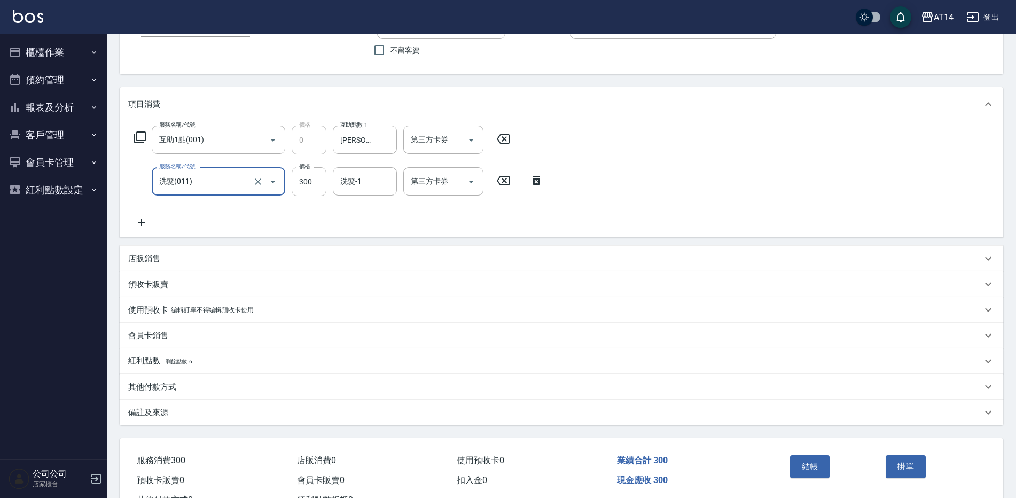
scroll to position [107, 0]
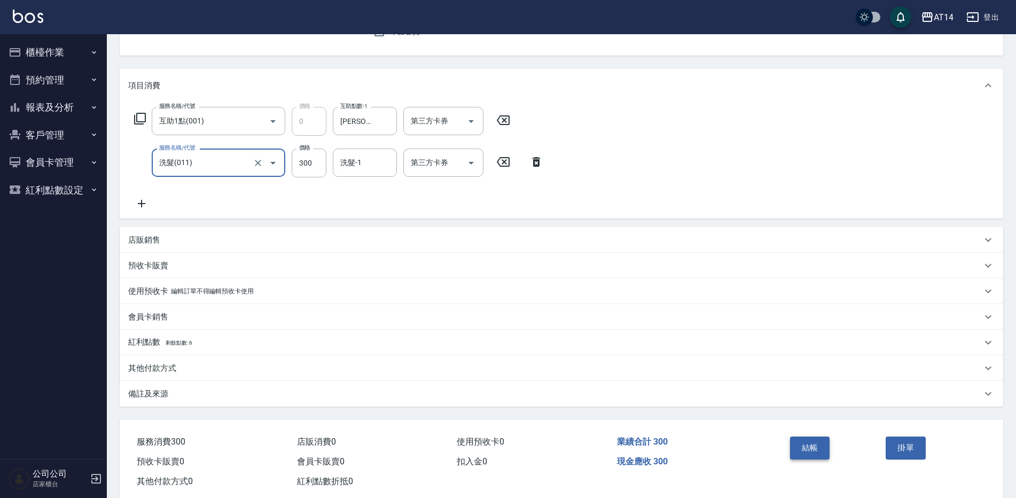
click at [800, 441] on button "結帳" at bounding box center [810, 447] width 40 height 22
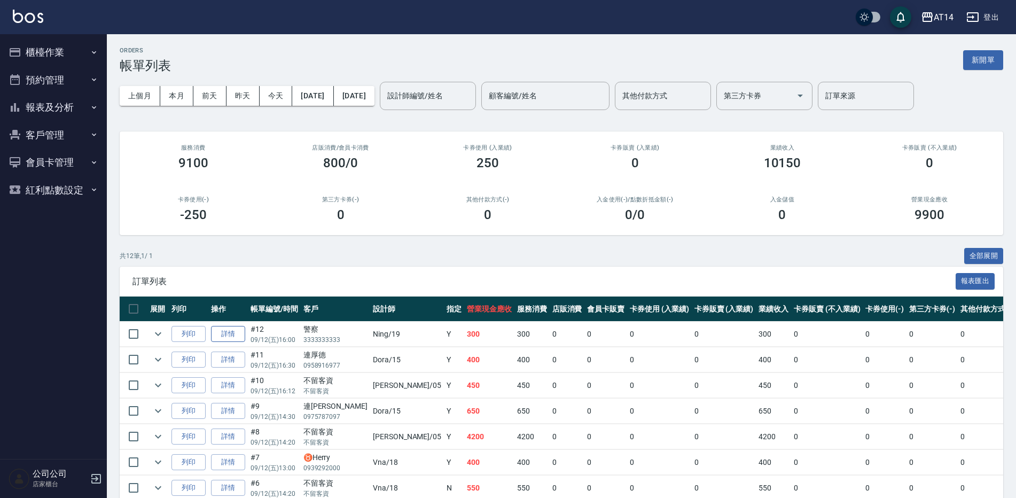
click at [232, 329] on link "詳情" at bounding box center [228, 334] width 34 height 17
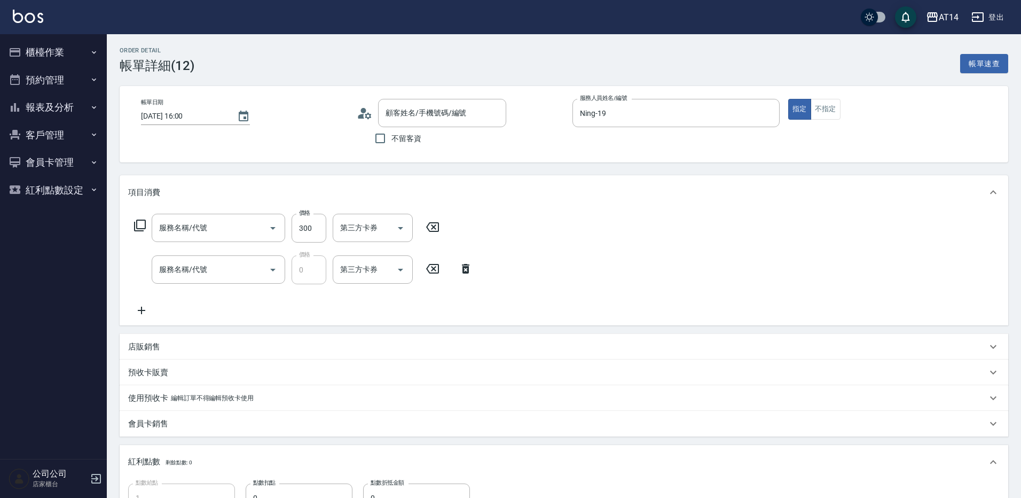
type input "2025/09/12 16:00"
type input "Ning-19"
type input "1"
type input "編髮"
type input "警察/3333333333/null"
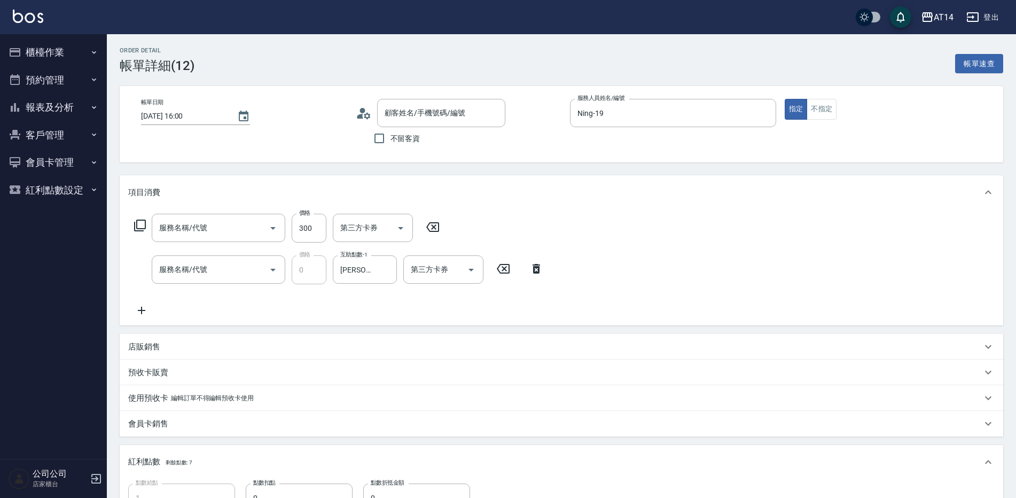
type input "洗髮(011)"
type input "互助1點(001)"
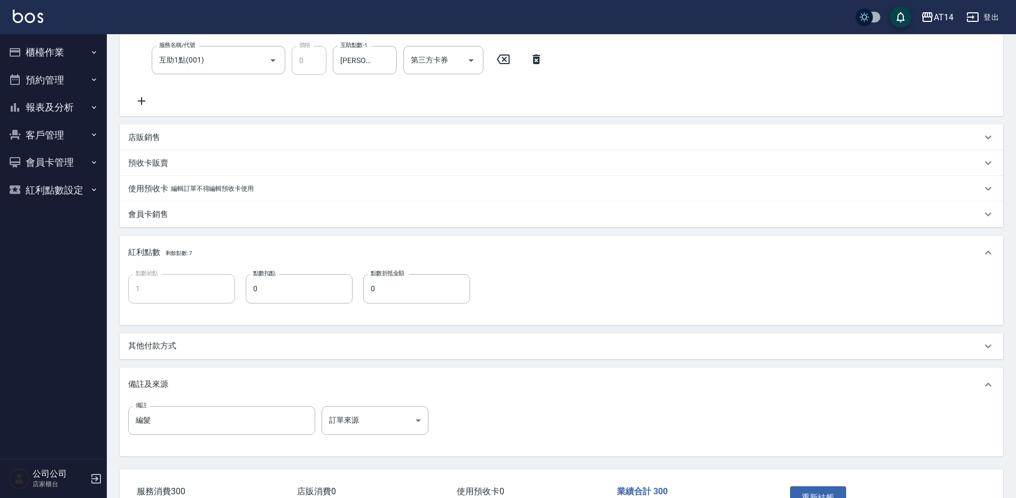
scroll to position [214, 0]
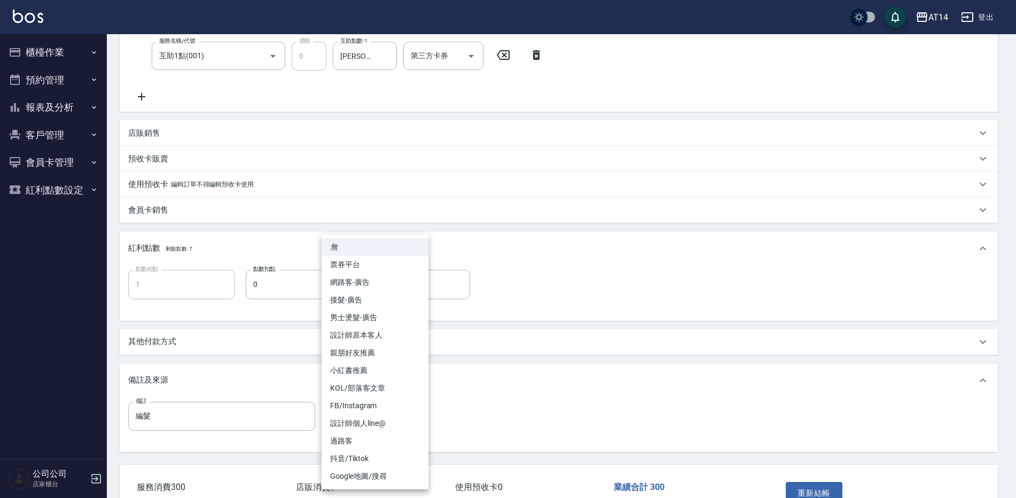
click at [403, 414] on body "AT14 登出 櫃檯作業 打帳單 帳單列表 掛單列表 現金收支登錄 材料自購登錄 每日結帳 排班表 掃碼打卡 預約管理 預約管理 單日預約紀錄 單週預約紀錄 …" at bounding box center [508, 174] width 1016 height 776
click at [385, 333] on li "設計師原本客人" at bounding box center [374, 335] width 107 height 18
type input "設計師原本客人"
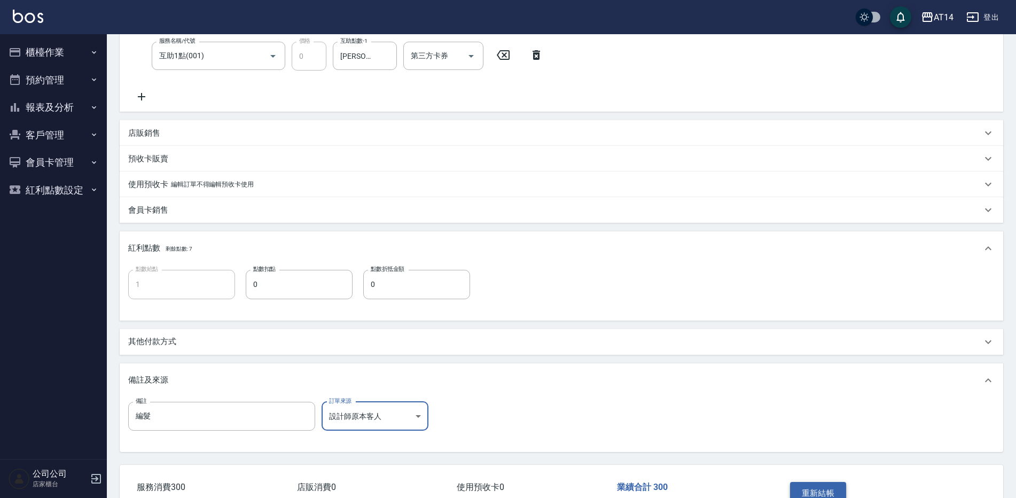
click at [813, 487] on button "重新結帳" at bounding box center [818, 493] width 57 height 22
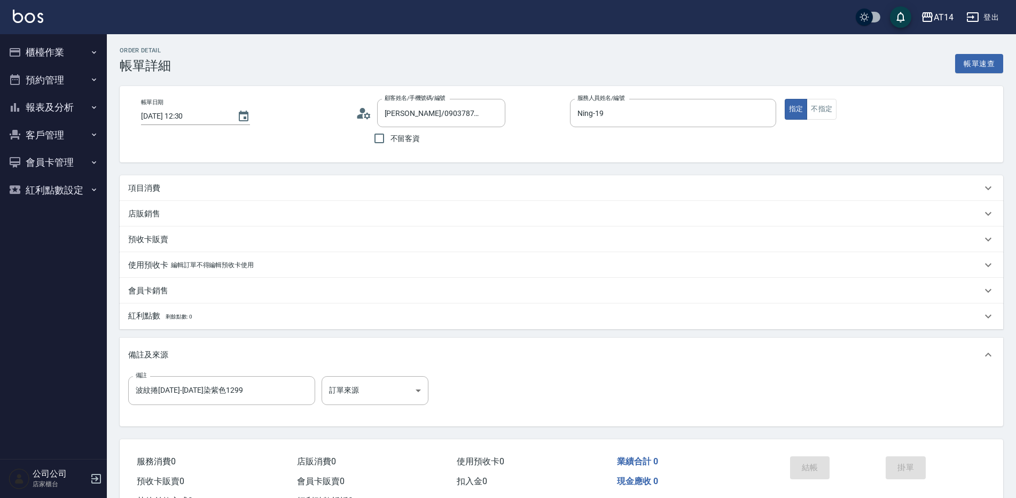
click at [273, 188] on div "項目消費" at bounding box center [554, 188] width 853 height 11
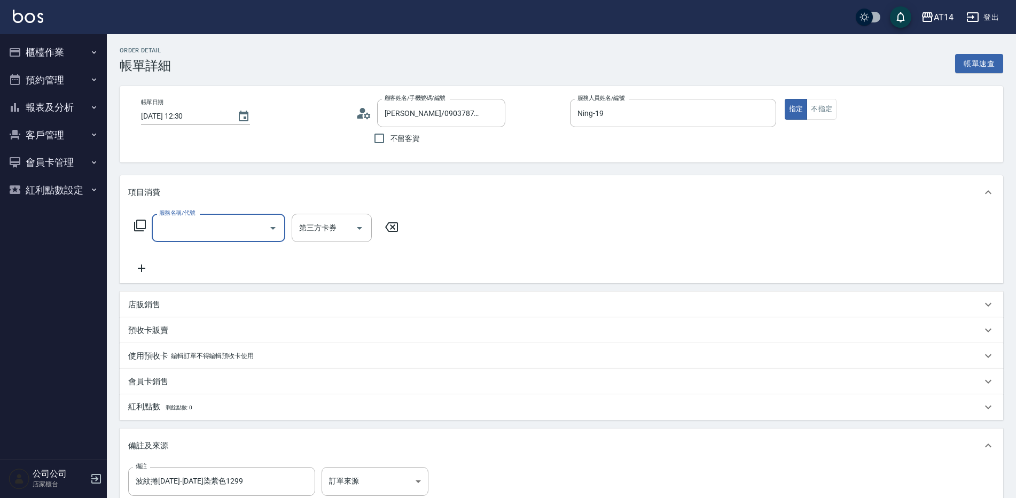
scroll to position [1, 0]
click at [218, 233] on input "服務名稱/代號" at bounding box center [210, 227] width 108 height 19
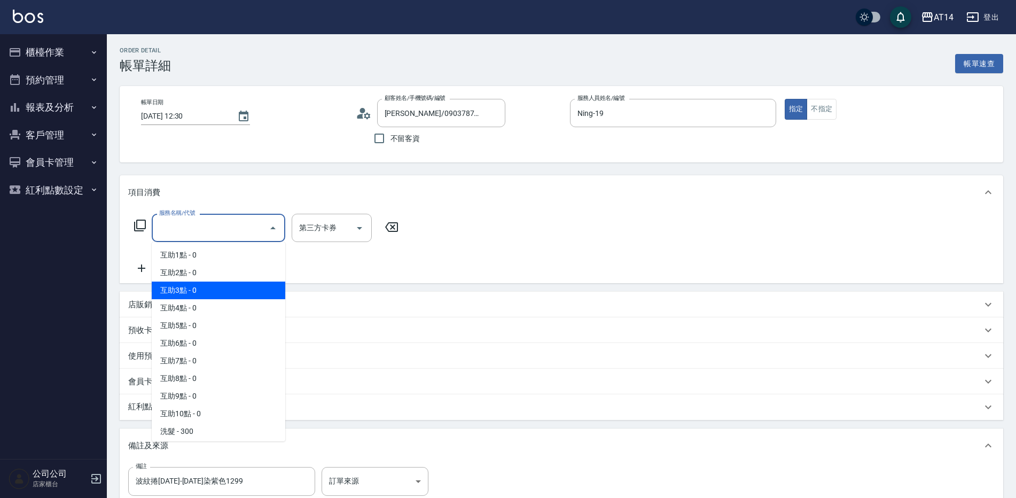
click at [219, 295] on span "互助3點 - 0" at bounding box center [218, 290] width 133 height 18
type input "互助3點(003)"
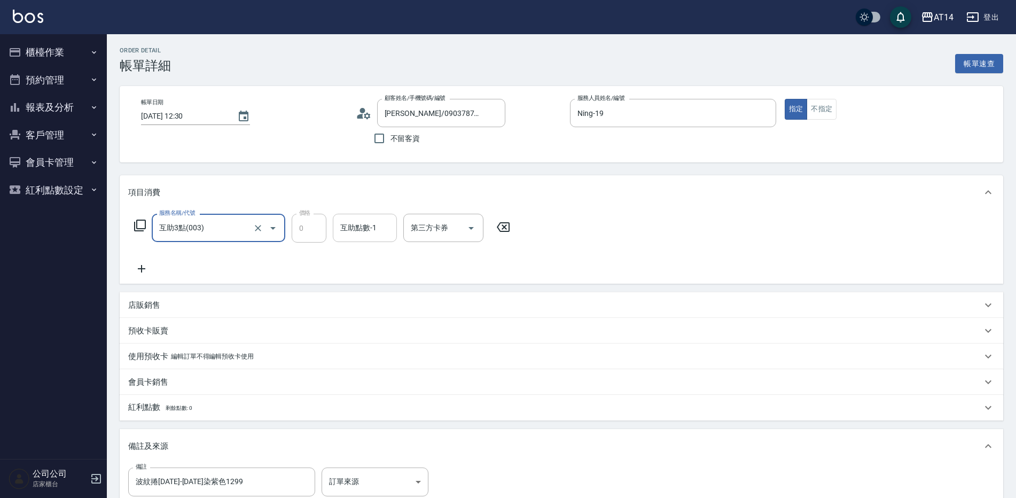
click at [337, 232] on input "互助點數-1" at bounding box center [364, 227] width 54 height 19
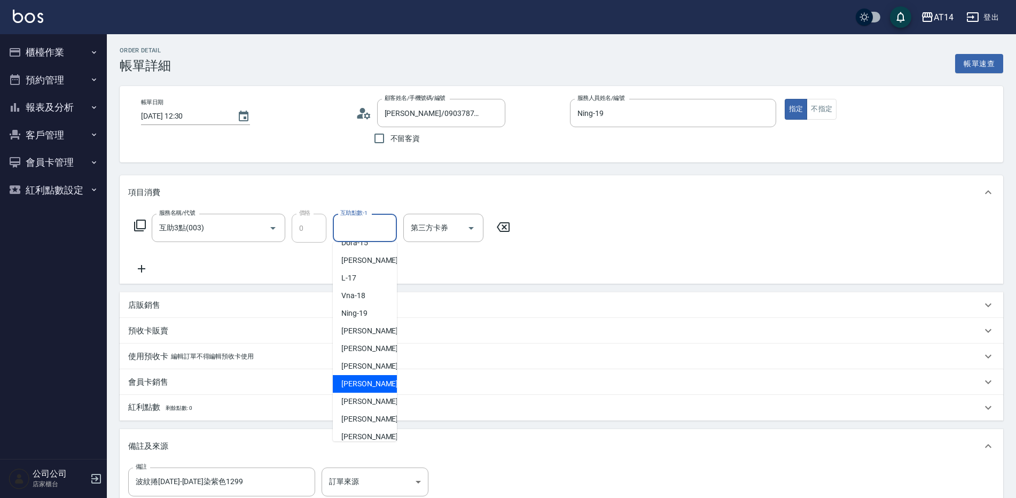
scroll to position [160, 0]
click at [369, 380] on span "[PERSON_NAME] -63" at bounding box center [374, 376] width 67 height 11
type input "[PERSON_NAME]-63"
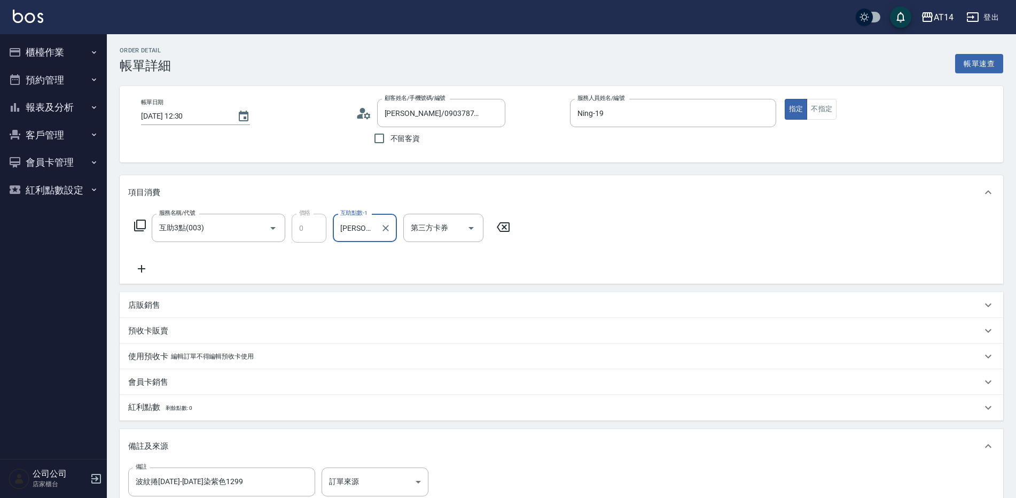
click at [137, 266] on icon at bounding box center [141, 268] width 27 height 13
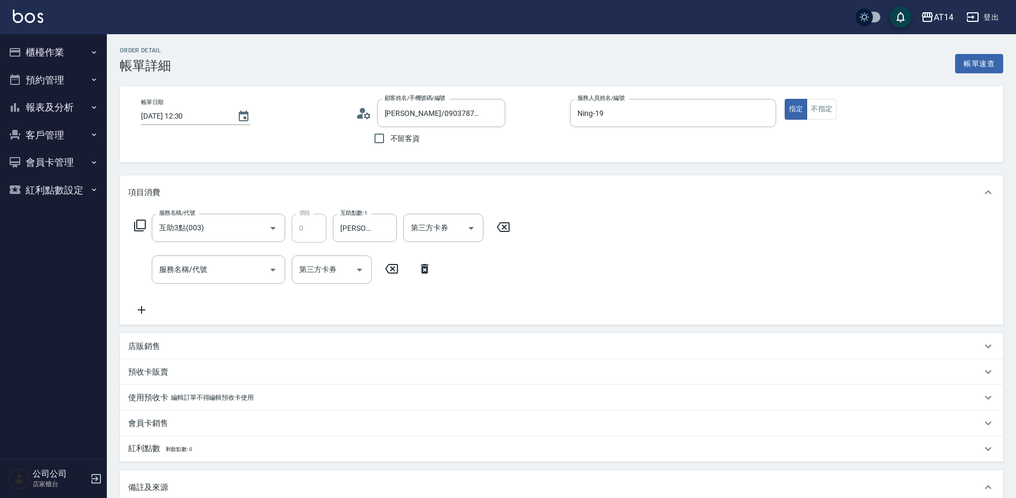
click at [150, 268] on div "服務名稱/代號 服務名稱/代號 第三方卡券 第三方卡券" at bounding box center [283, 269] width 310 height 28
click at [190, 272] on input "服務名稱/代號" at bounding box center [210, 269] width 108 height 19
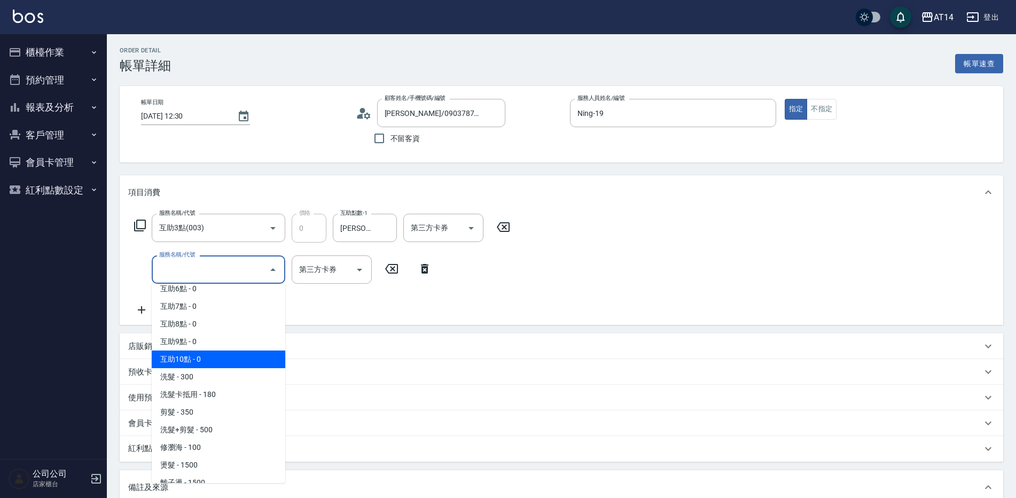
scroll to position [107, 0]
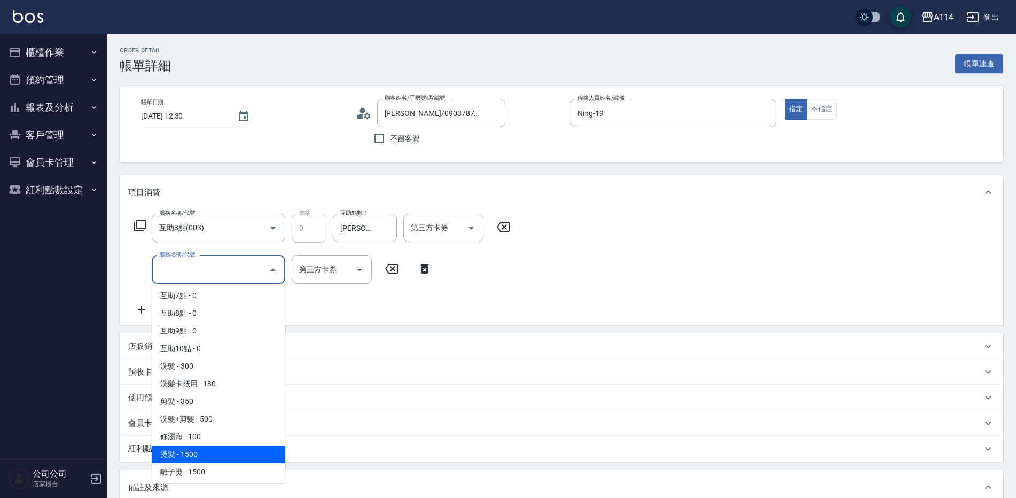
click at [215, 455] on span "燙髮 - 1500" at bounding box center [218, 454] width 133 height 18
type input "3"
type input "燙髮(031)"
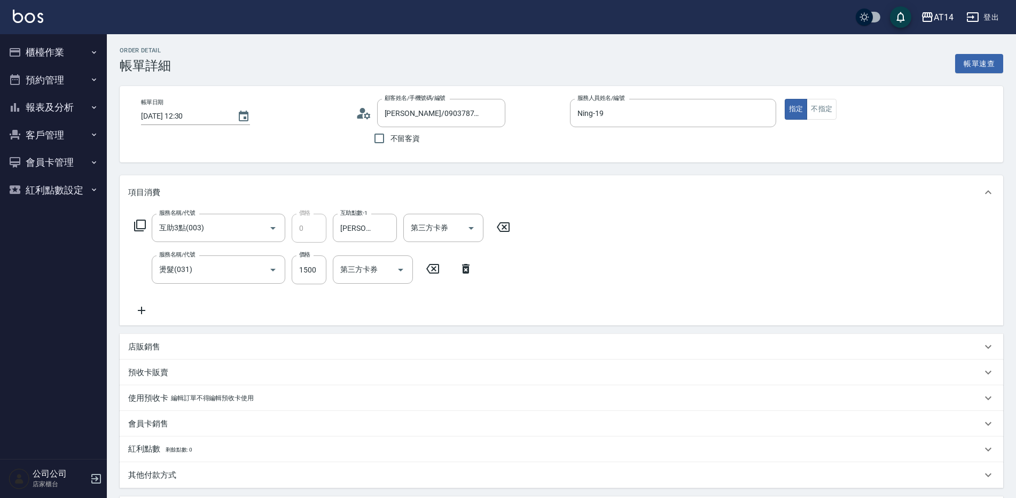
click at [147, 311] on icon at bounding box center [141, 310] width 27 height 13
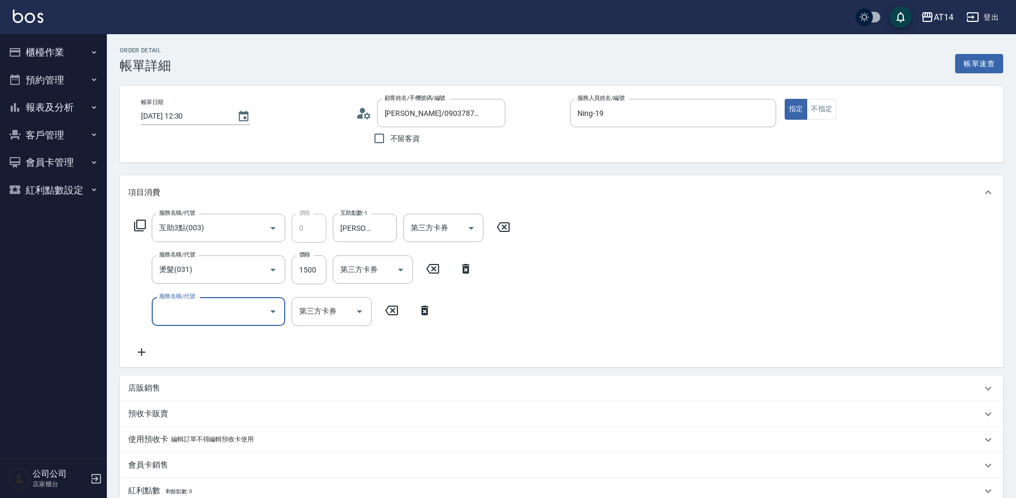
click at [194, 309] on input "服務名稱/代號" at bounding box center [210, 311] width 108 height 19
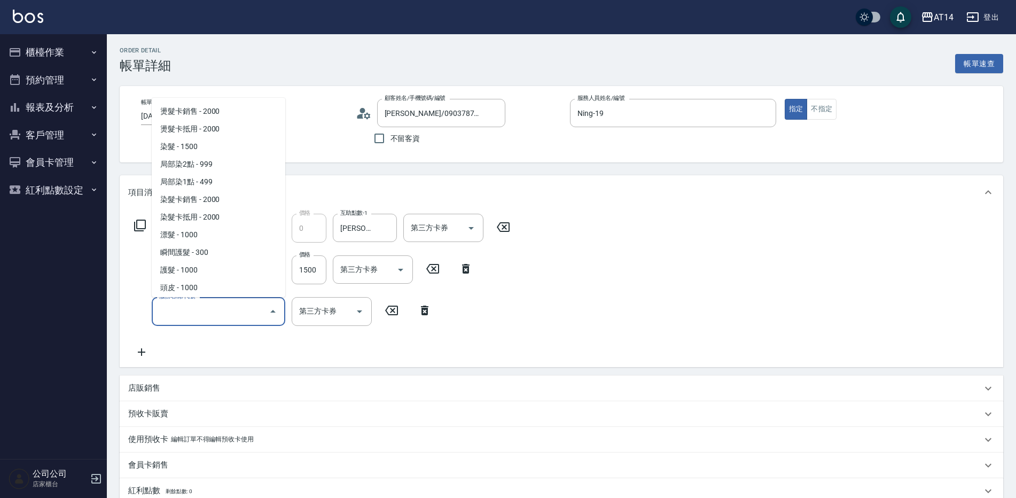
scroll to position [320, 0]
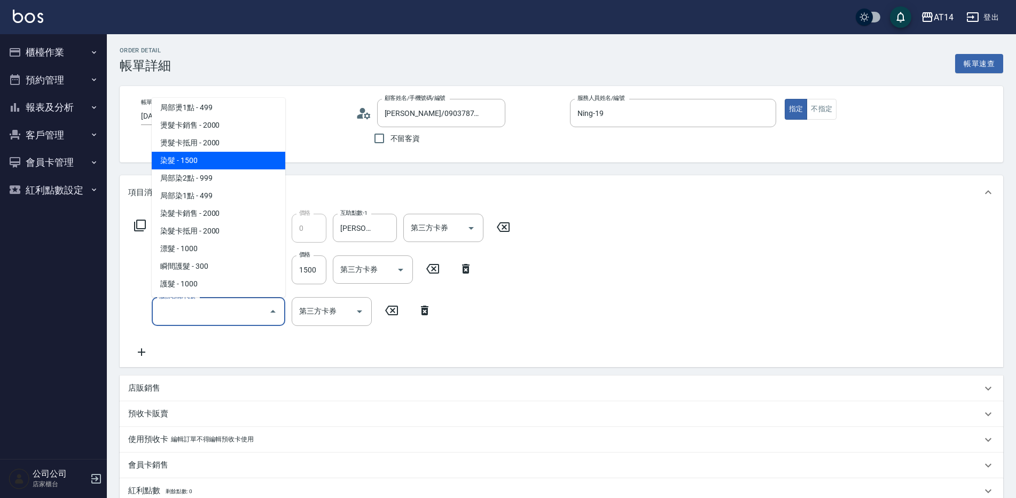
click at [194, 166] on span "染髮 - 1500" at bounding box center [218, 161] width 133 height 18
type input "6"
type input "染髮(041)"
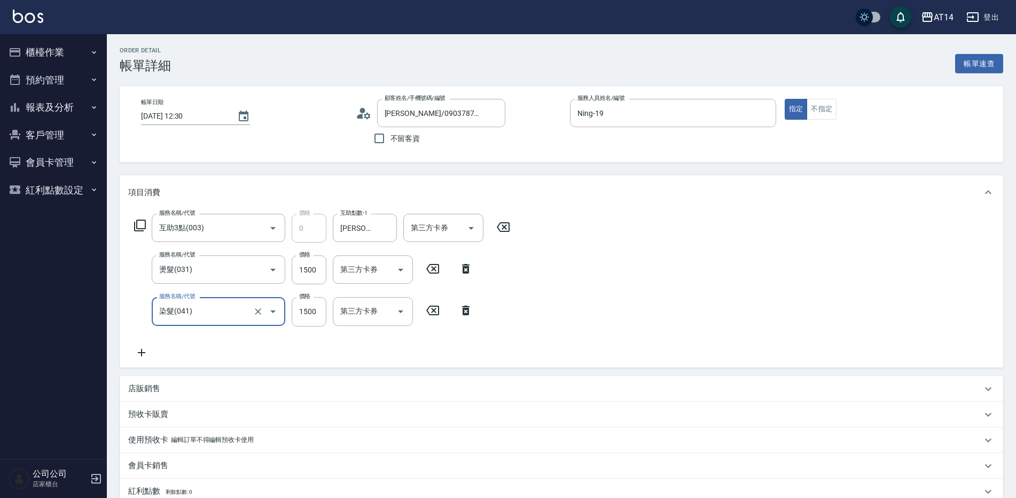
click at [143, 351] on icon at bounding box center [141, 352] width 27 height 13
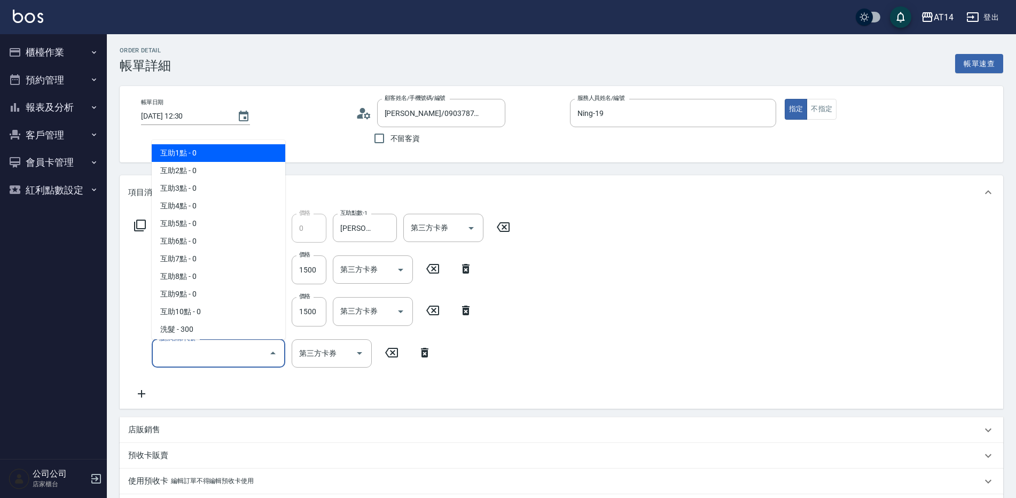
click at [168, 352] on input "服務名稱/代號" at bounding box center [210, 353] width 108 height 19
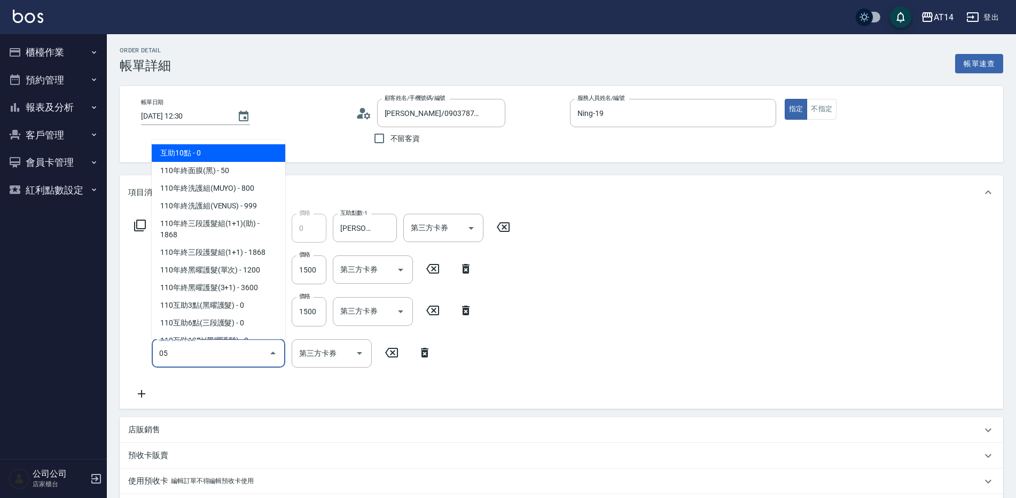
type input "051"
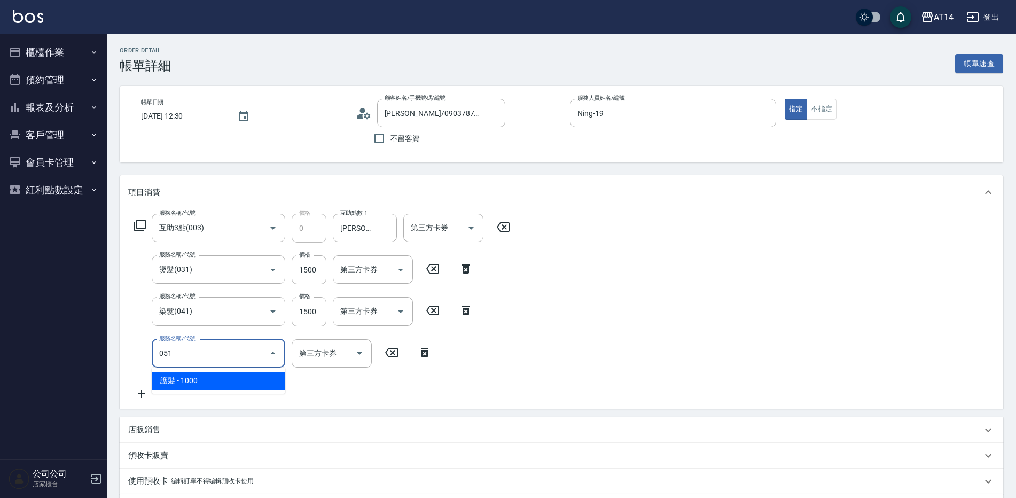
type input "8"
type input "護髮(051)"
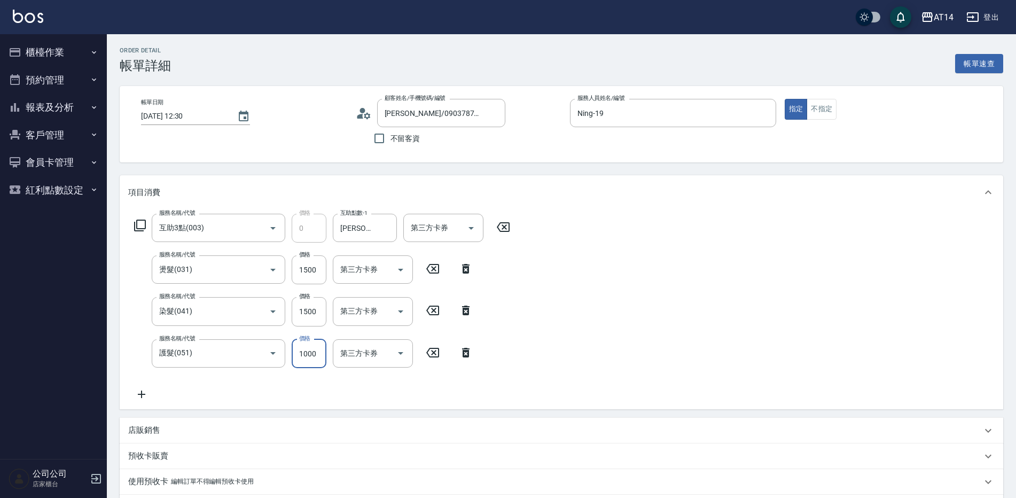
click at [301, 357] on input "1000" at bounding box center [309, 353] width 35 height 29
type input "2"
type input "6"
type input "2300"
type input "11"
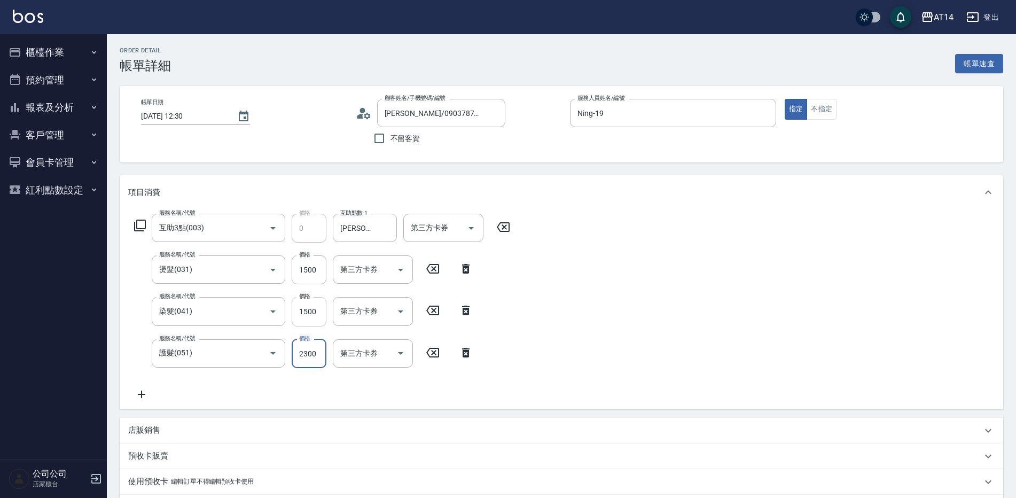
type input "2300"
click at [319, 303] on input "1500" at bounding box center [309, 311] width 35 height 29
type input "1"
type input "8"
type input "1299"
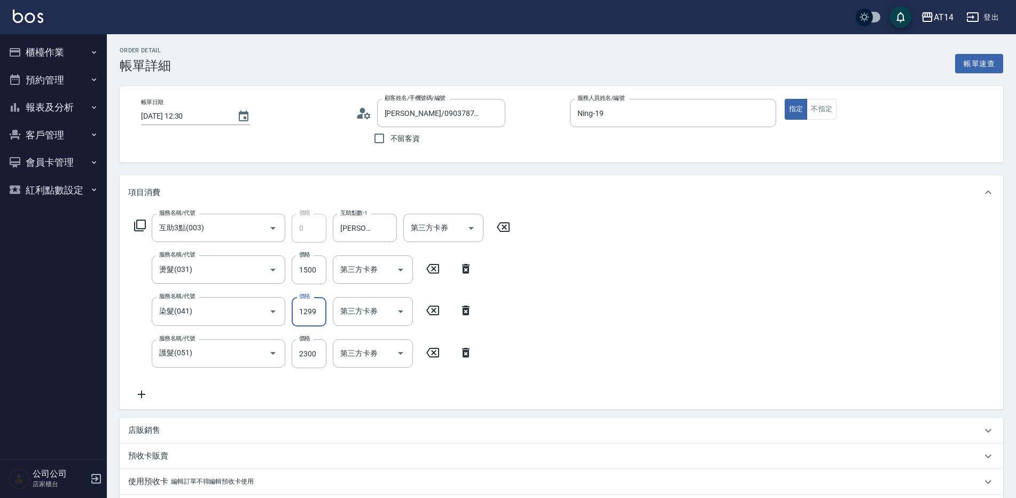
type input "10"
type input "1299"
click at [303, 276] on input "1500" at bounding box center [309, 269] width 35 height 29
type input "1"
type input "7"
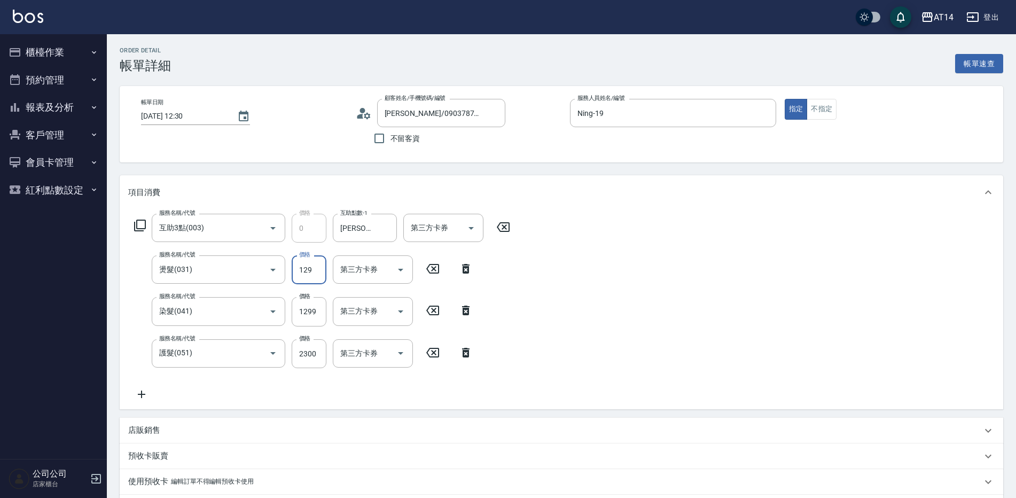
type input "1299"
type input "10"
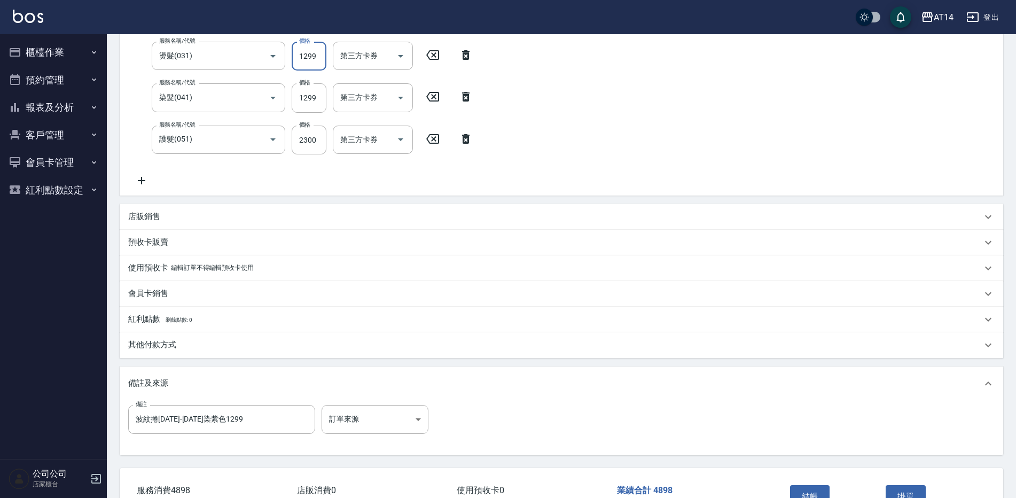
scroll to position [267, 0]
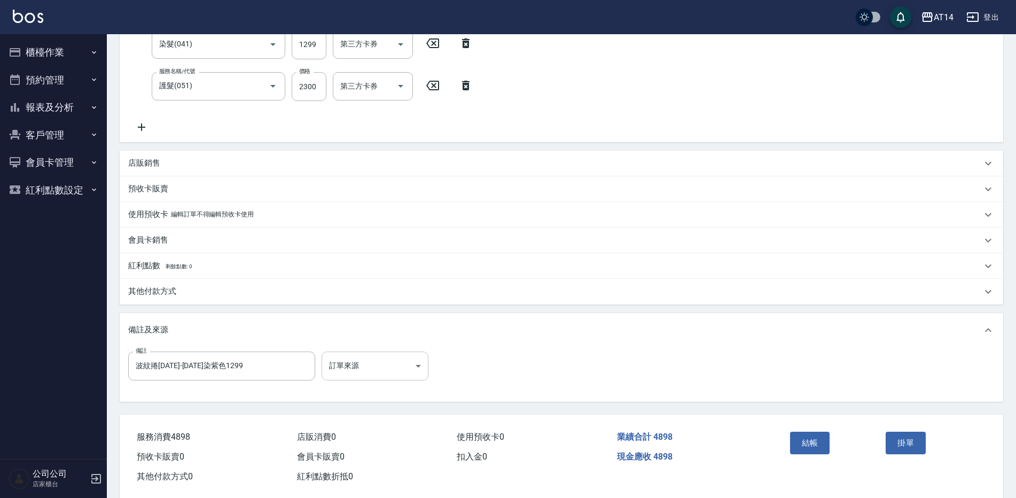
type input "1299"
click at [350, 370] on body "AT14 登出 櫃檯作業 打帳單 帳單列表 掛單列表 現金收支登錄 材料自購登錄 每日結帳 排班表 掃碼打卡 預約管理 預約管理 單日預約紀錄 單週預約紀錄 …" at bounding box center [508, 122] width 1016 height 779
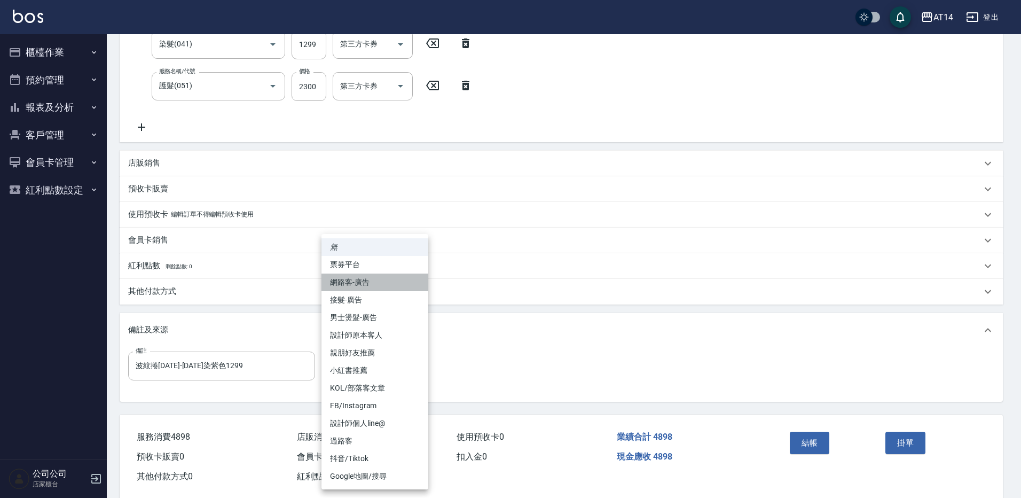
click at [368, 279] on li "網路客-廣告" at bounding box center [374, 282] width 107 height 18
type input "網路客-廣告"
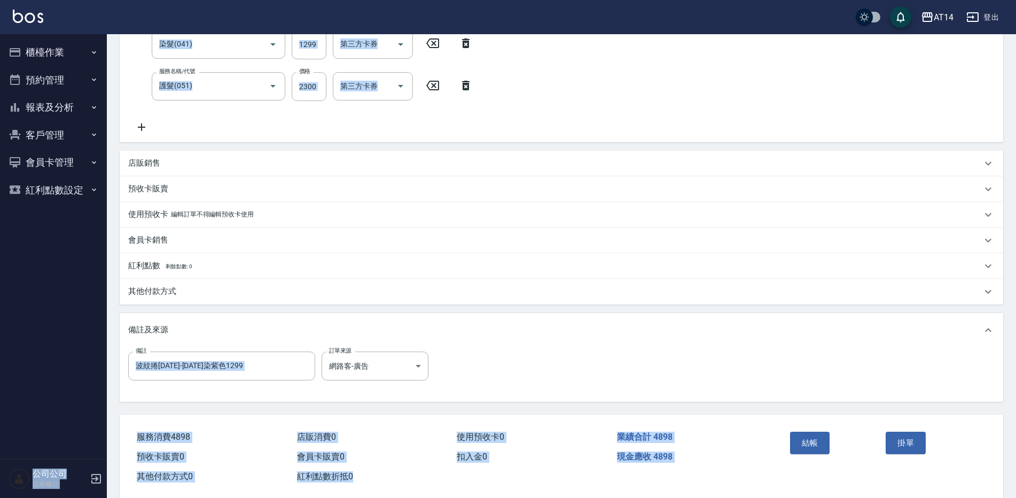
drag, startPoint x: 270, startPoint y: 359, endPoint x: 37, endPoint y: 374, distance: 233.3
click at [285, 371] on input "波紋捲1299-1899染紫色1299" at bounding box center [221, 365] width 187 height 29
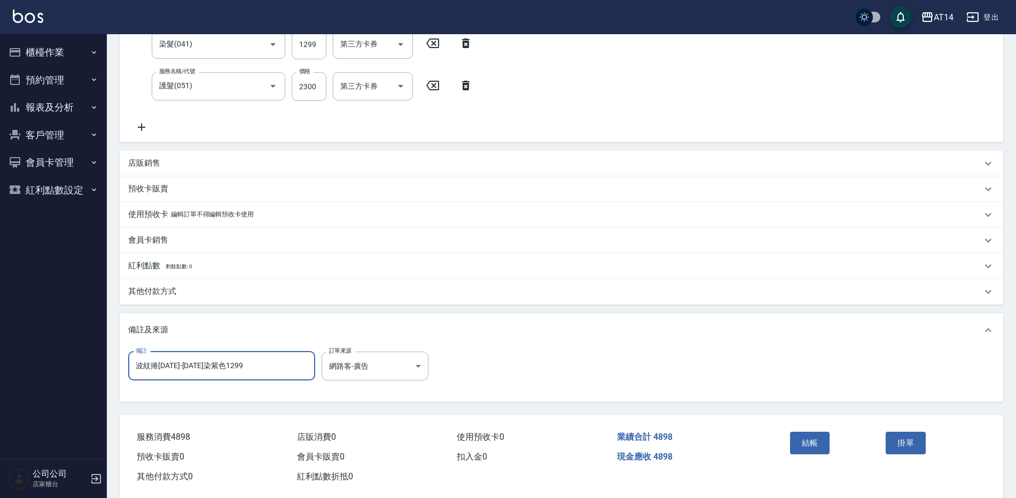
drag, startPoint x: 191, startPoint y: 371, endPoint x: 62, endPoint y: 370, distance: 128.1
click at [62, 370] on div "AT14 登出 櫃檯作業 打帳單 帳單列表 掛單列表 現金收支登錄 材料自購登錄 每日結帳 排班表 掃碼打卡 預約管理 預約管理 單日預約紀錄 單週預約紀錄 …" at bounding box center [508, 122] width 1016 height 779
type input "j"
type input "五碼32656"
click at [193, 292] on div "其他付款方式" at bounding box center [554, 291] width 853 height 11
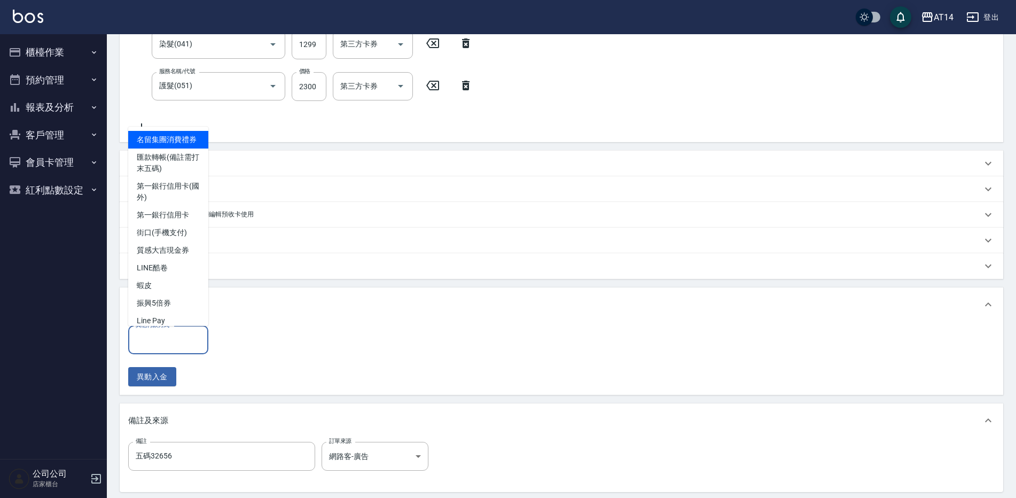
click at [192, 338] on input "其他付款方式" at bounding box center [168, 339] width 70 height 19
click at [182, 172] on span "匯款轉帳(備註需打末五碼)" at bounding box center [168, 162] width 80 height 29
type input "匯款轉帳(備註需打末五碼)"
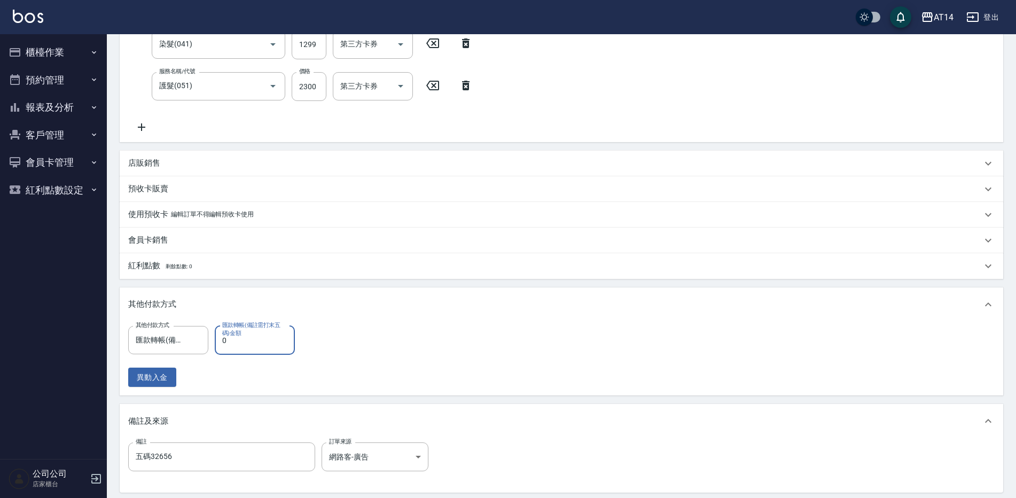
click at [230, 344] on input "0" at bounding box center [255, 340] width 80 height 29
type input "489"
type input "9"
type input "4898"
type input "0"
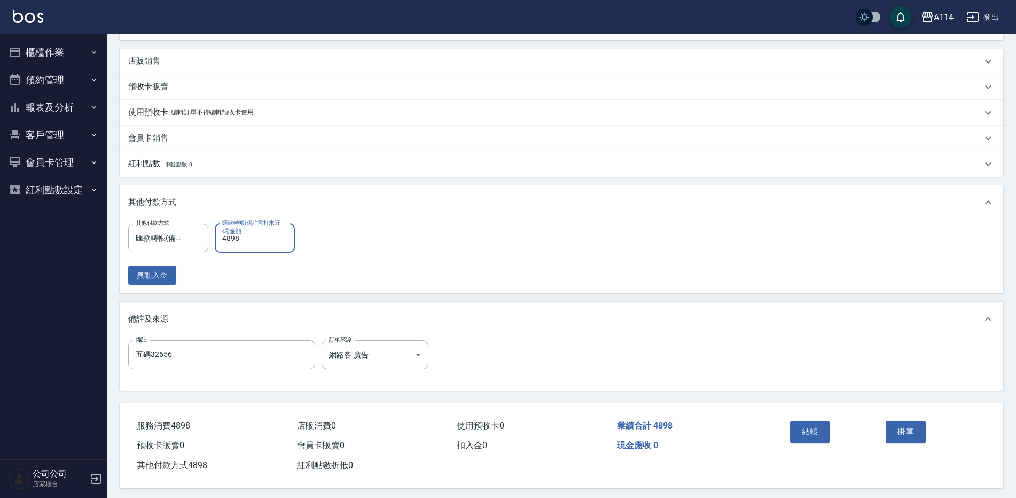
scroll to position [377, 0]
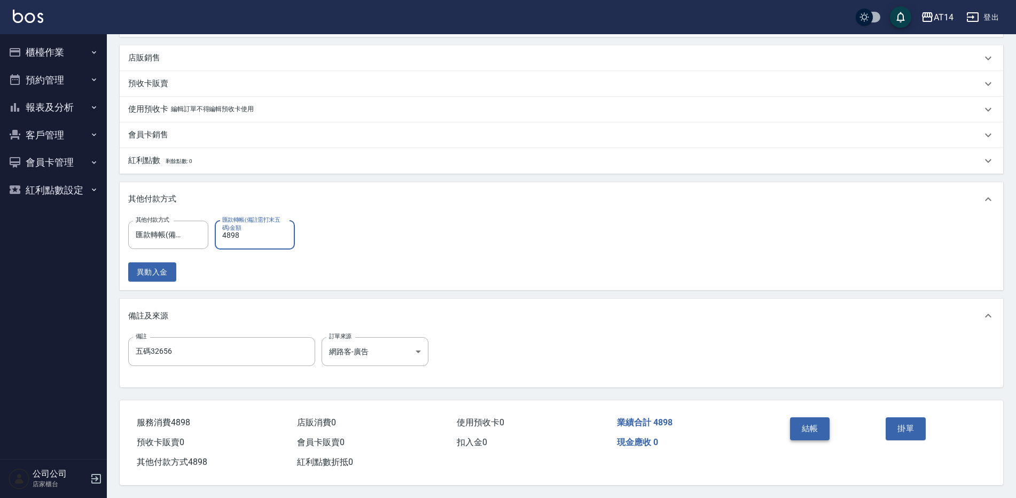
type input "4898"
click at [812, 419] on button "結帳" at bounding box center [810, 428] width 40 height 22
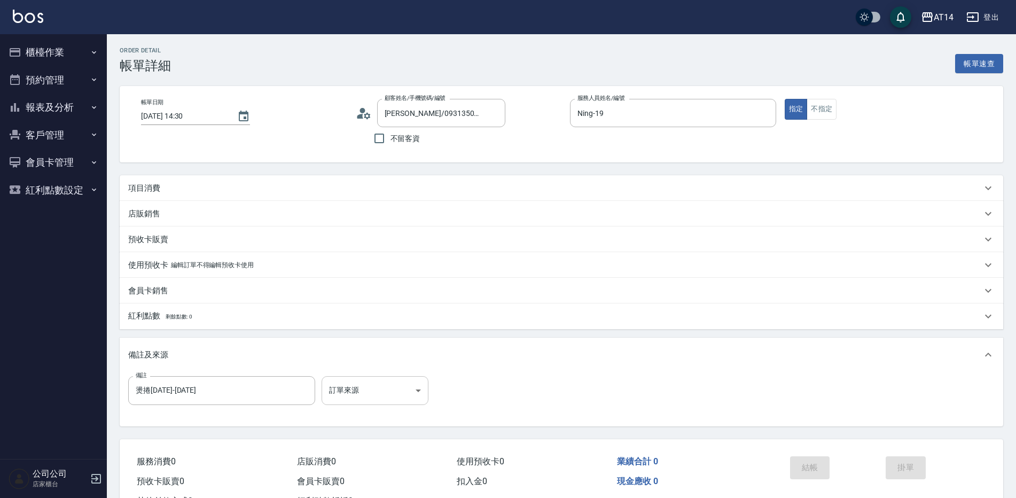
click at [400, 390] on body "AT14 登出 櫃檯作業 打帳單 帳單列表 掛單列表 現金收支登錄 材料自購登錄 每日結帳 排班表 掃碼打卡 預約管理 預約管理 單日預約紀錄 單週預約紀錄 …" at bounding box center [508, 268] width 1016 height 537
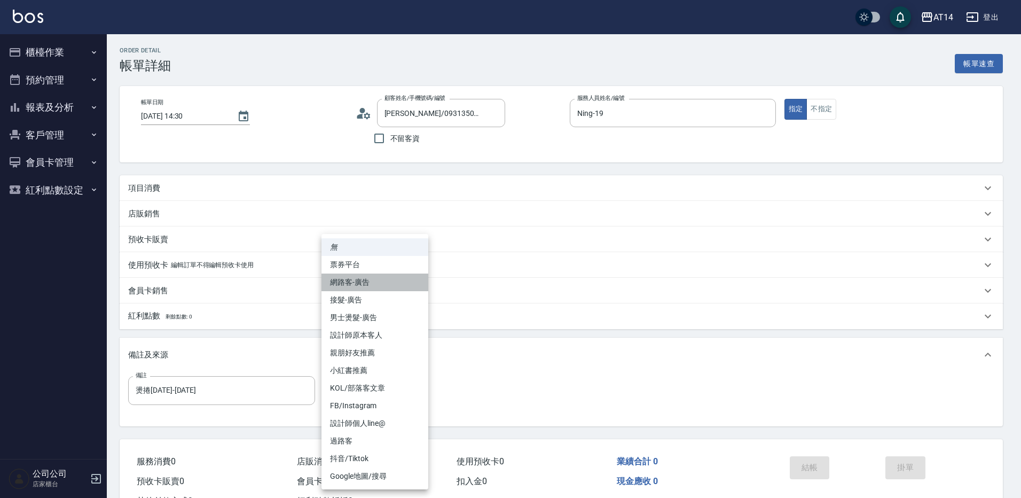
click at [387, 284] on li "網路客-廣告" at bounding box center [374, 282] width 107 height 18
type input "網路客-廣告"
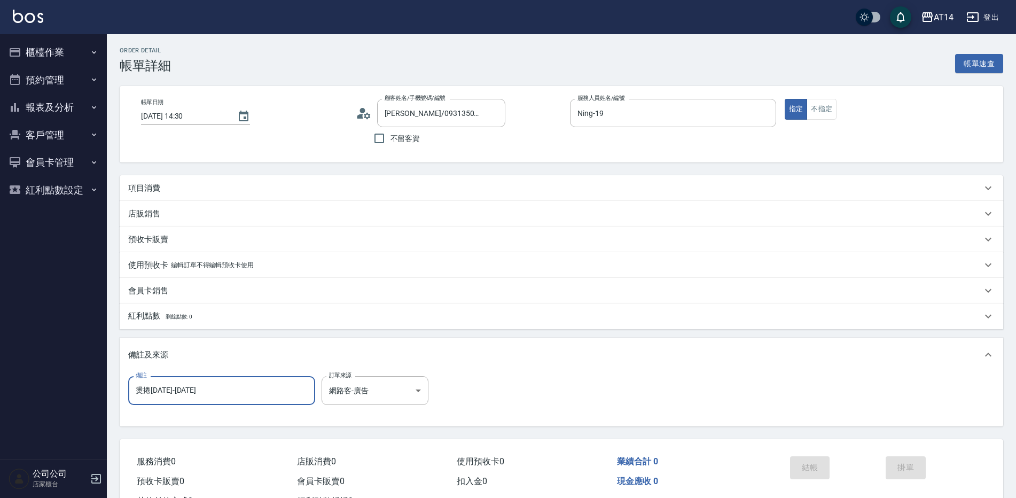
drag, startPoint x: 264, startPoint y: 394, endPoint x: 16, endPoint y: 365, distance: 249.5
click at [16, 365] on div "AT14 登出 櫃檯作業 打帳單 帳單列表 掛單列表 現金收支登錄 材料自購登錄 每日結帳 排班表 掃碼打卡 預約管理 預約管理 單日預約紀錄 單週預約紀錄 …" at bounding box center [508, 268] width 1016 height 537
type input "母"
type input "五碼35759"
click at [229, 187] on div "項目消費" at bounding box center [554, 188] width 853 height 11
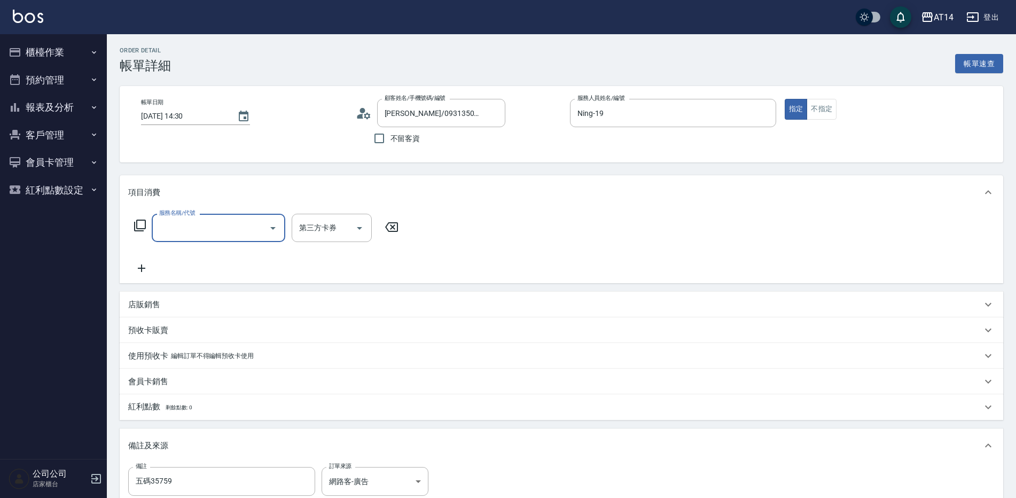
click at [214, 233] on input "服務名稱/代號" at bounding box center [210, 227] width 108 height 19
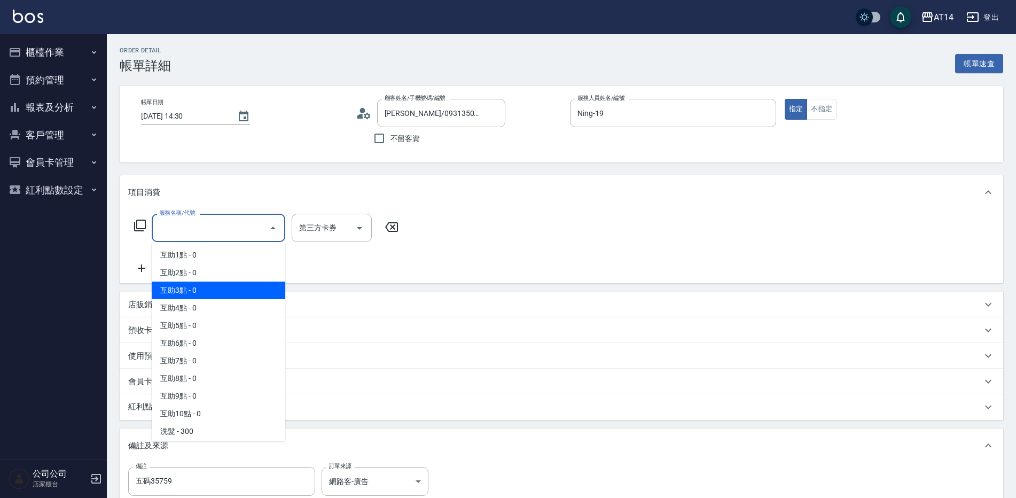
click at [224, 298] on span "互助3點 - 0" at bounding box center [218, 290] width 133 height 18
type input "互助3點(003)"
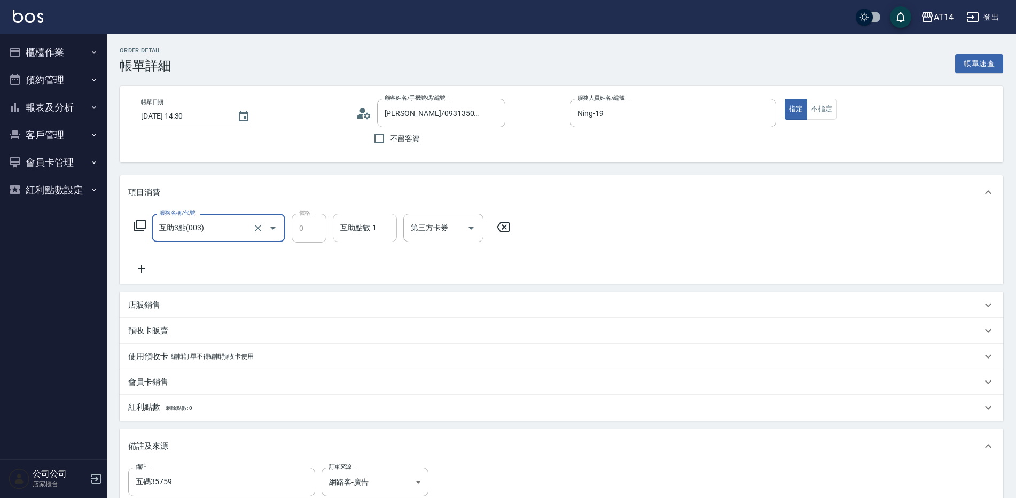
click at [355, 237] on input "互助點數-1" at bounding box center [364, 227] width 54 height 19
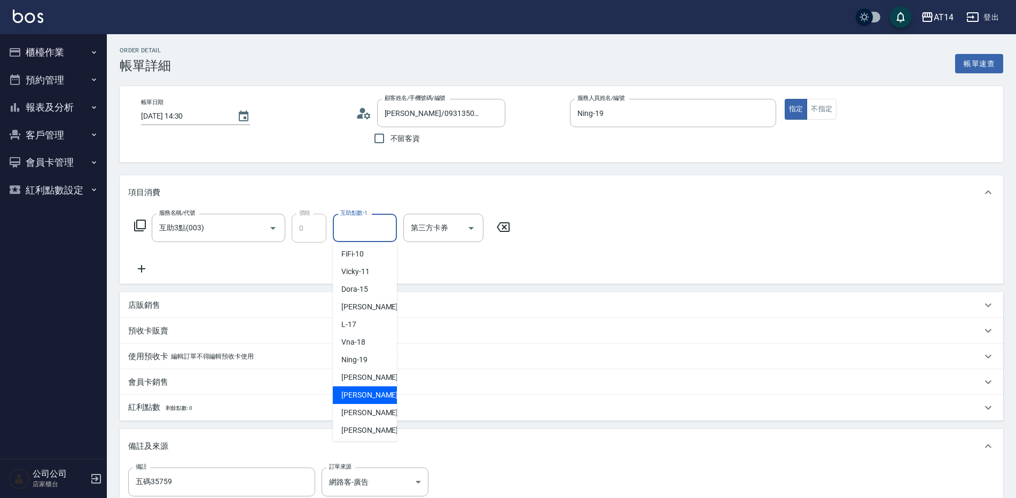
scroll to position [160, 0]
click at [373, 373] on span "[PERSON_NAME] -63" at bounding box center [374, 376] width 67 height 11
type input "[PERSON_NAME]-63"
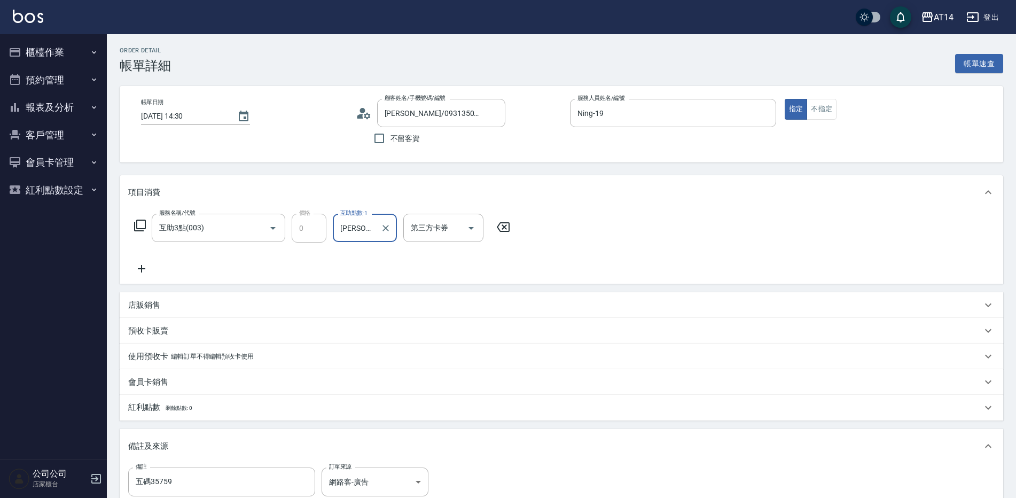
click at [142, 269] on icon at bounding box center [141, 268] width 7 height 7
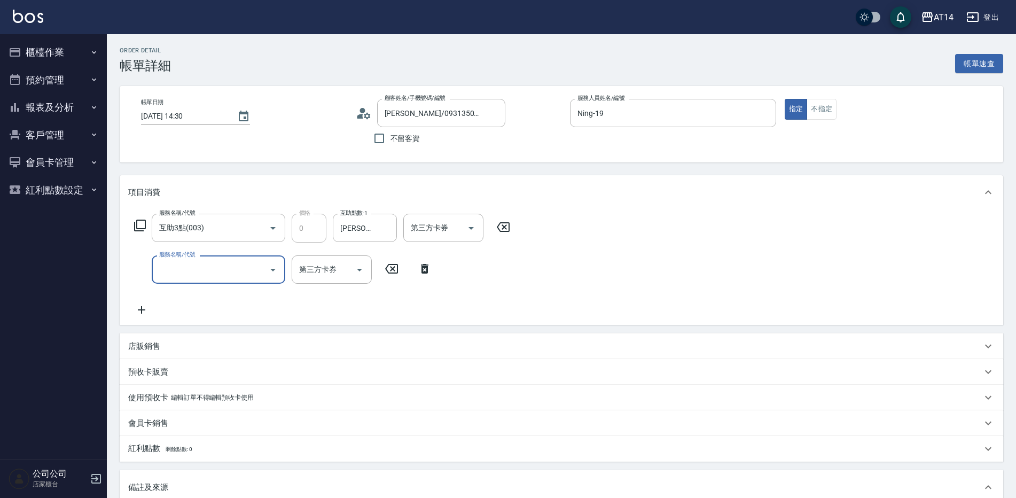
click at [208, 270] on input "服務名稱/代號" at bounding box center [210, 269] width 108 height 19
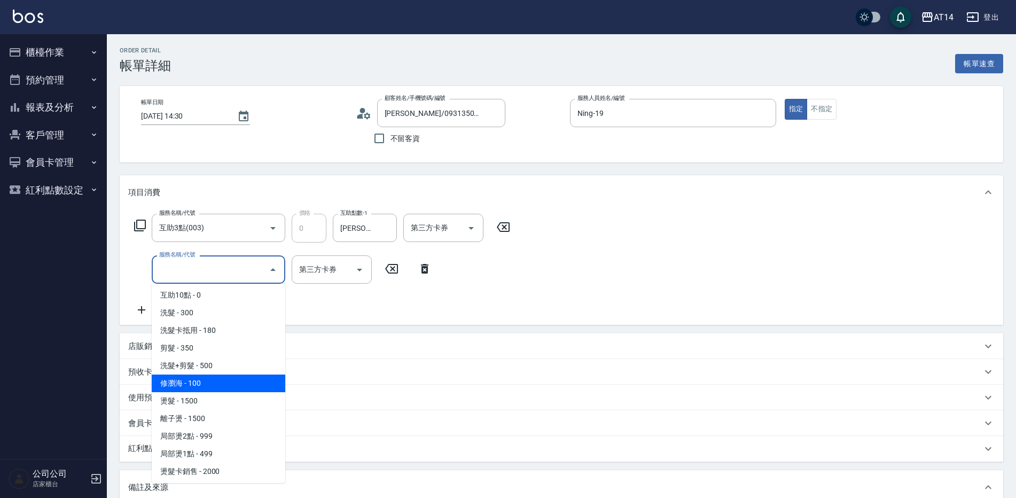
scroll to position [267, 0]
click at [211, 400] on span "染髮 - 1500" at bounding box center [218, 400] width 133 height 18
type input "3"
type input "染髮(041)"
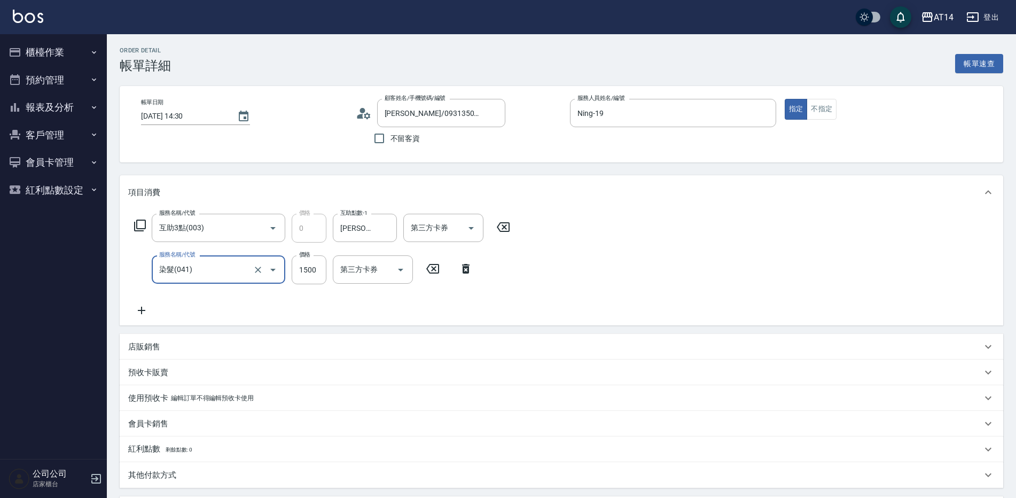
click at [143, 311] on icon at bounding box center [141, 310] width 27 height 13
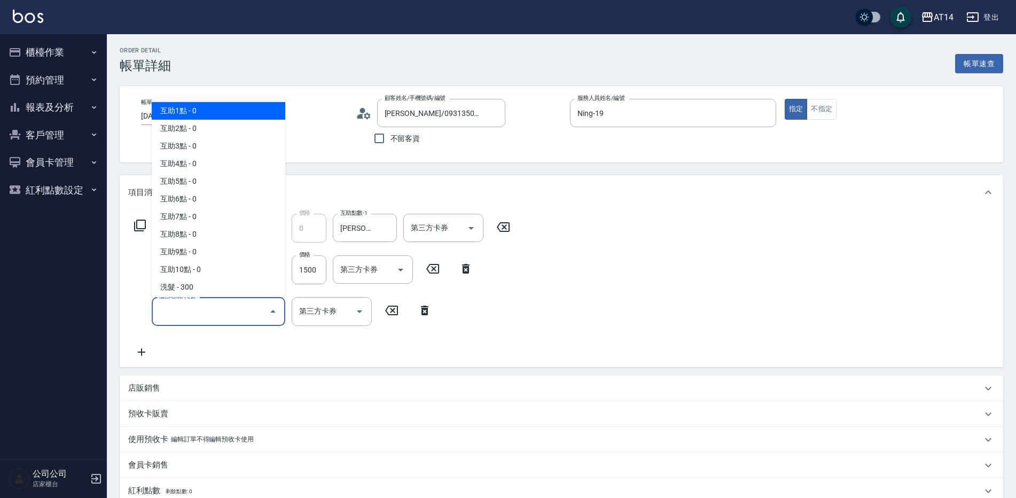
click at [159, 316] on input "服務名稱/代號" at bounding box center [210, 311] width 108 height 19
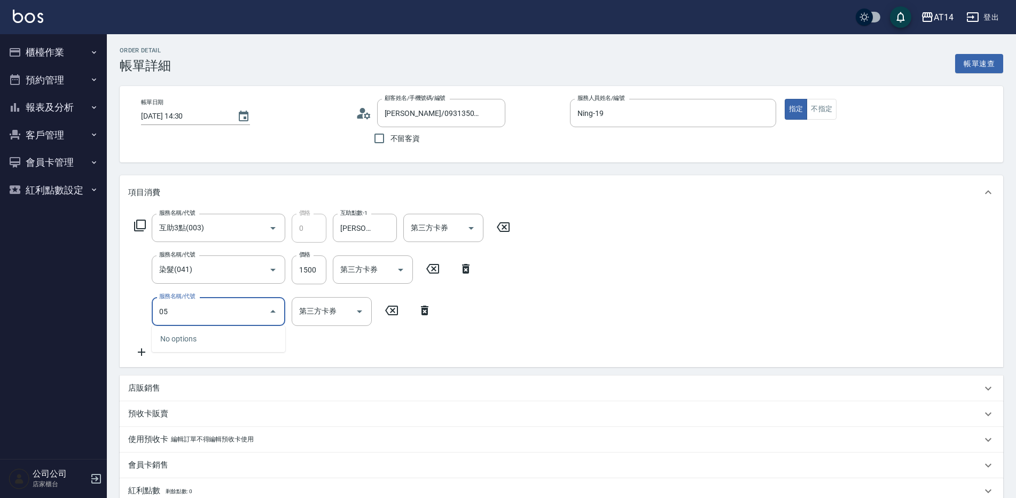
type input "051"
type input "5"
type input "護髮(051)"
click at [309, 317] on input "1000" at bounding box center [309, 311] width 35 height 29
type input "1"
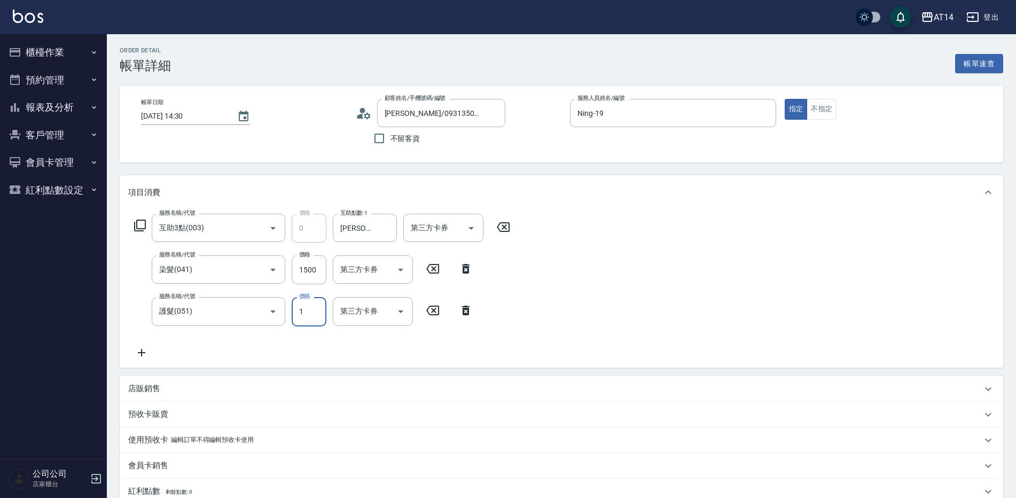
type input "3"
type input "1800"
type input "7"
type input "1800"
click at [317, 277] on input "1500" at bounding box center [309, 269] width 35 height 29
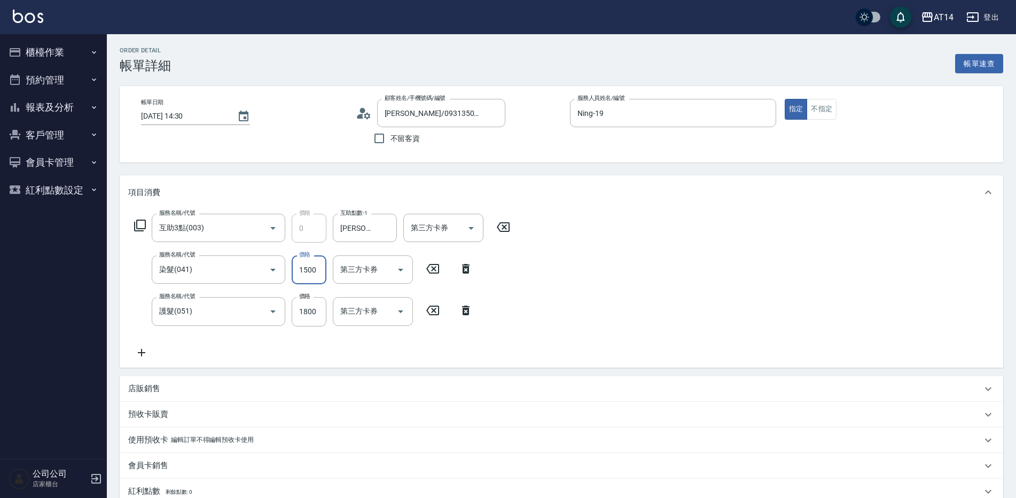
type input "1"
type input "4"
type input "1649"
type input "7"
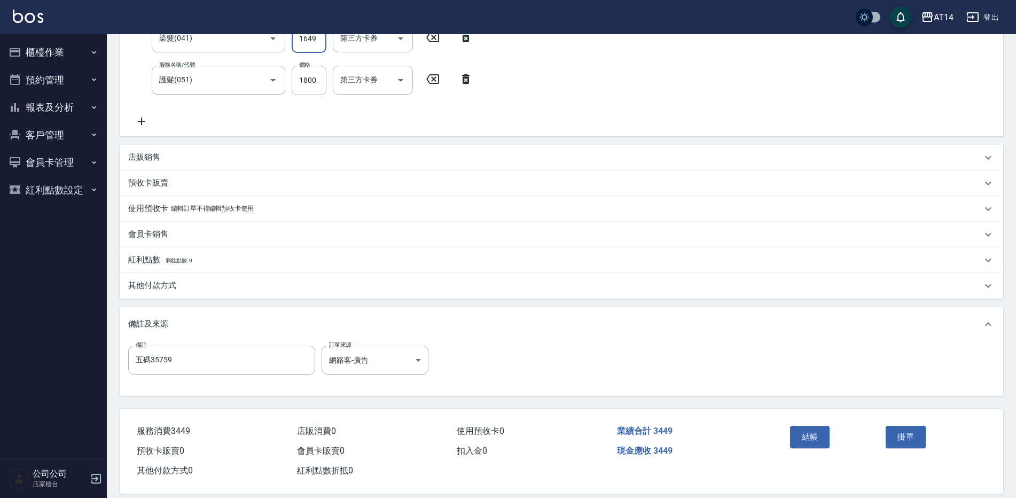
scroll to position [245, 0]
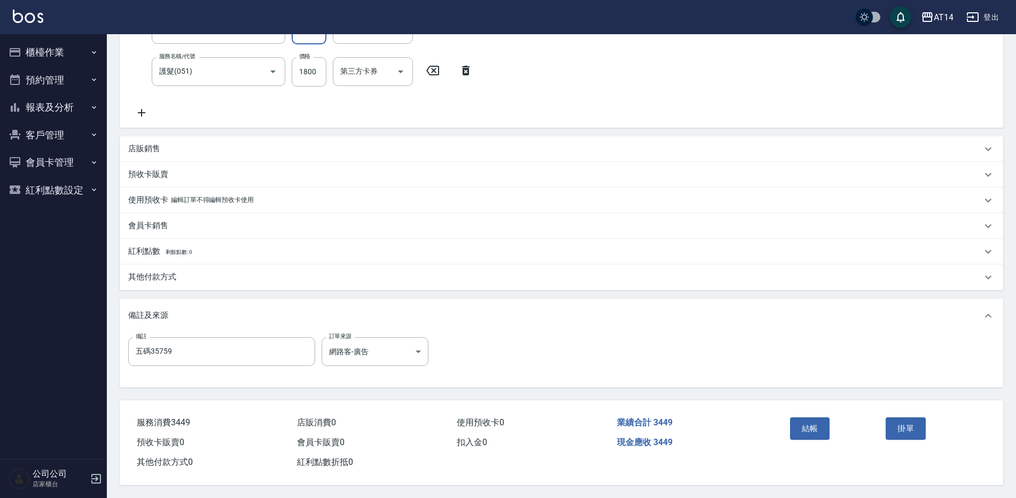
type input "1649"
click at [223, 271] on div "其他付款方式" at bounding box center [554, 276] width 853 height 11
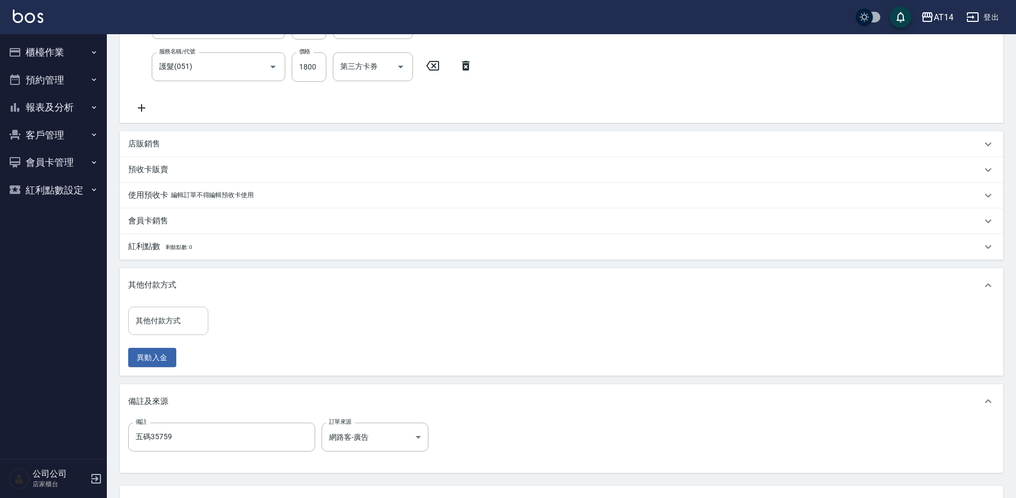
click at [191, 313] on input "其他付款方式" at bounding box center [168, 320] width 70 height 19
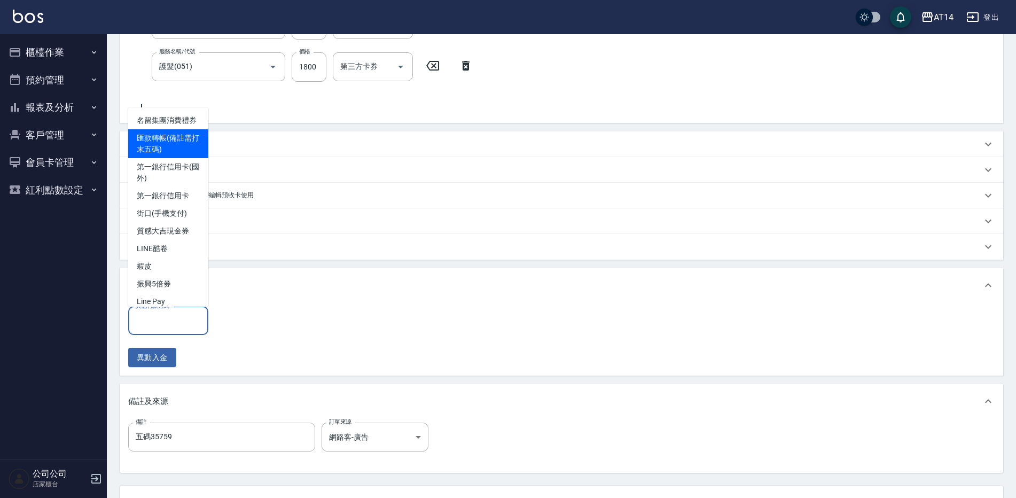
click at [166, 158] on span "匯款轉帳(備註需打末五碼)" at bounding box center [168, 143] width 80 height 29
type input "匯款轉帳(備註需打末五碼)"
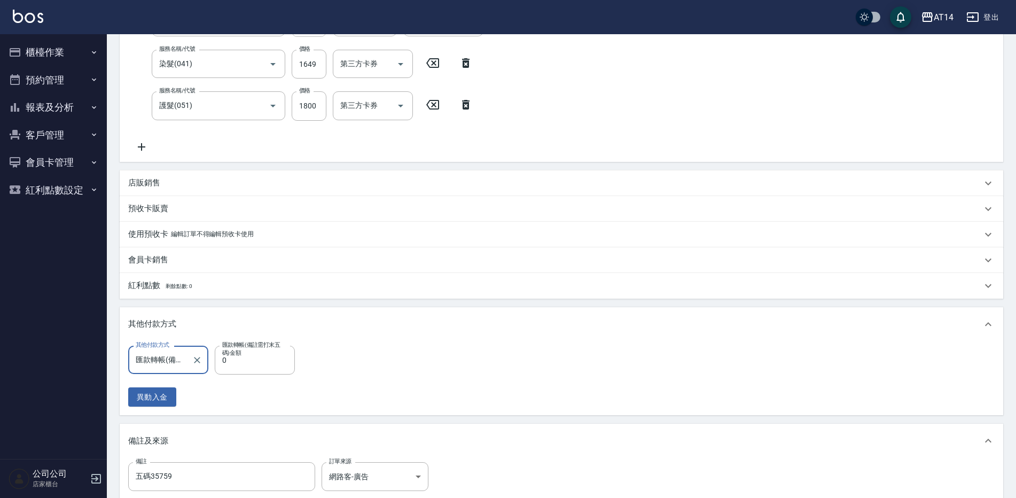
scroll to position [298, 0]
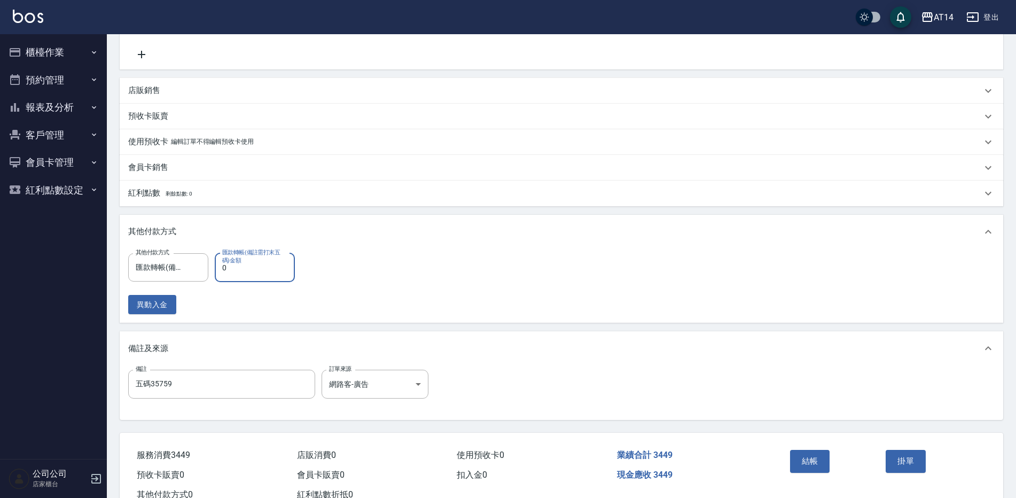
click at [259, 268] on input "0" at bounding box center [255, 267] width 80 height 29
type input "344"
type input "6"
type input "3449"
type input "0"
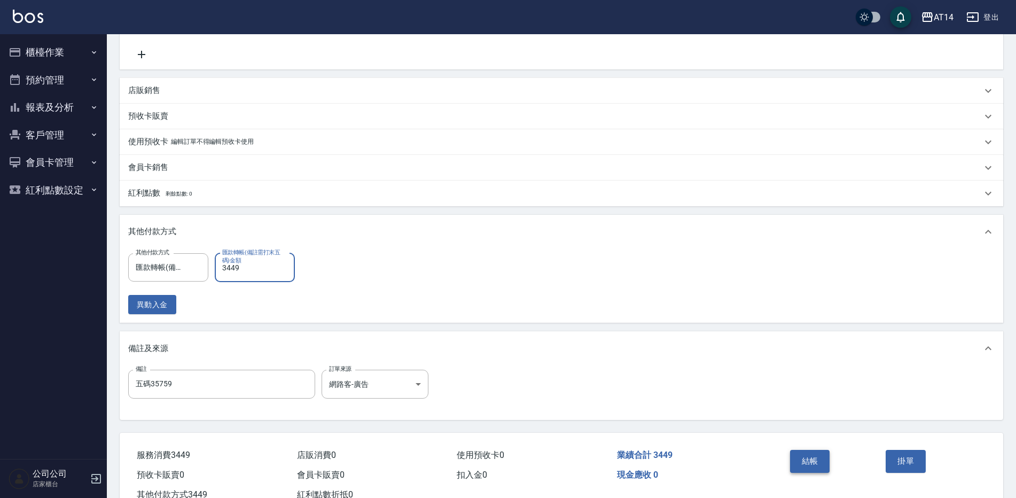
type input "3449"
click at [803, 456] on button "結帳" at bounding box center [810, 461] width 40 height 22
